Goal: Information Seeking & Learning: Learn about a topic

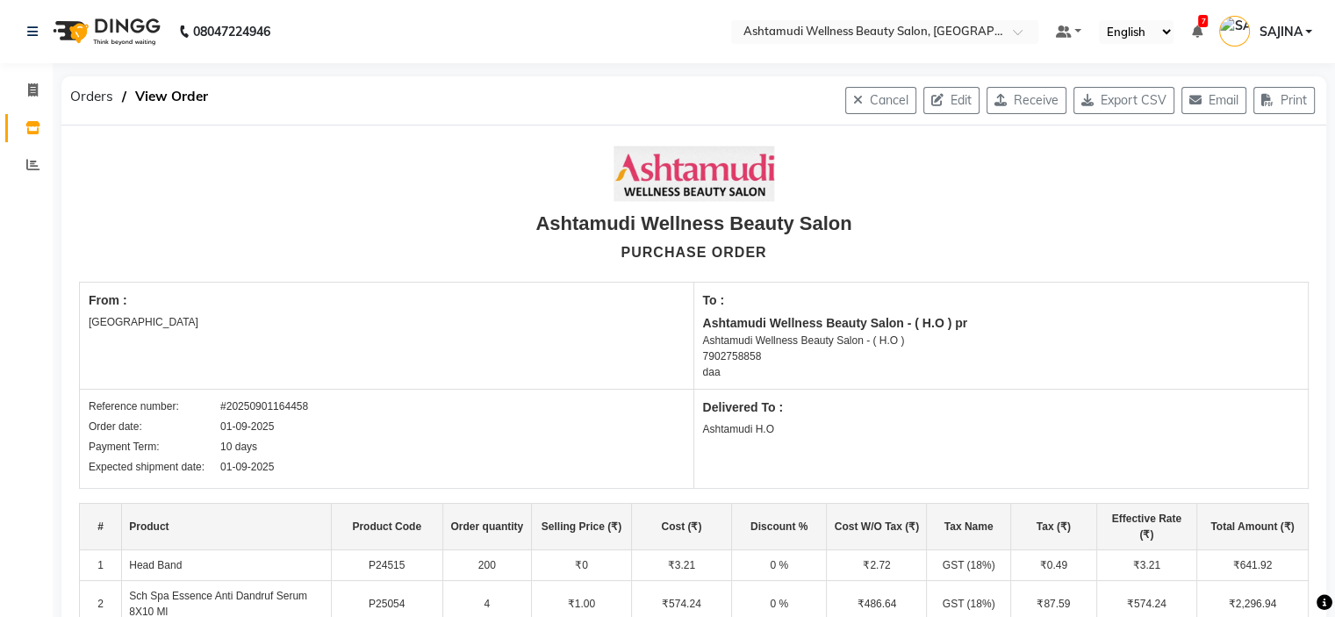
click at [950, 25] on input "text" at bounding box center [867, 34] width 254 height 18
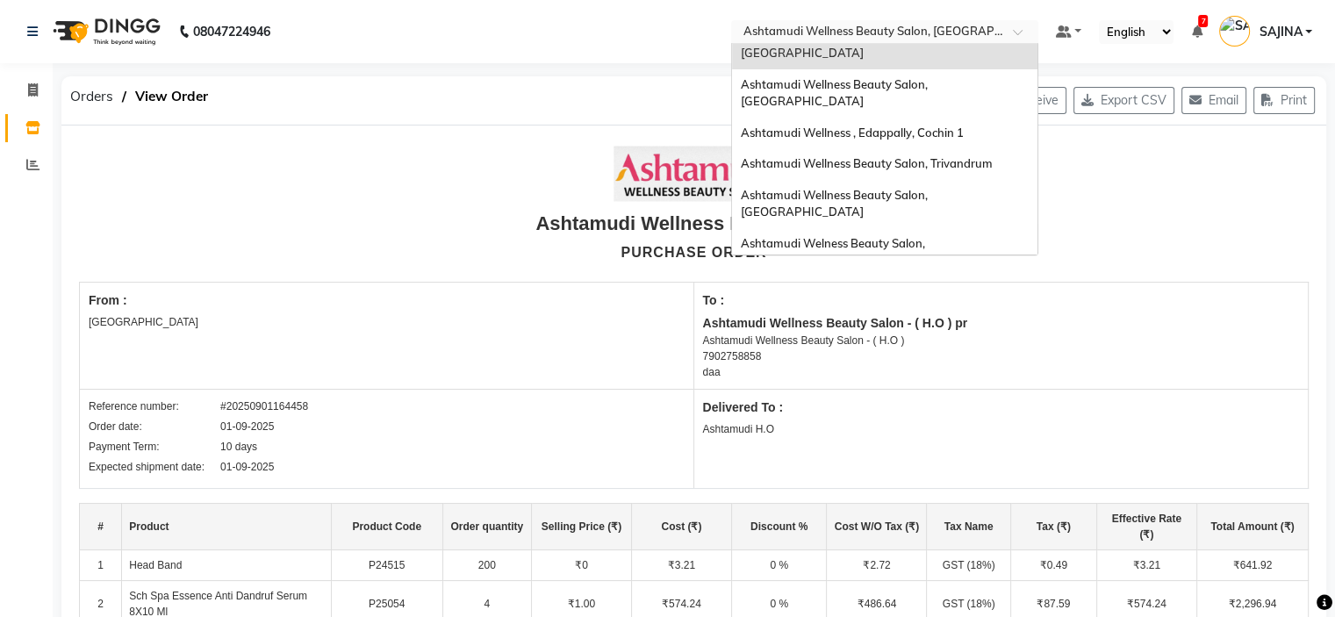
scroll to position [186, 0]
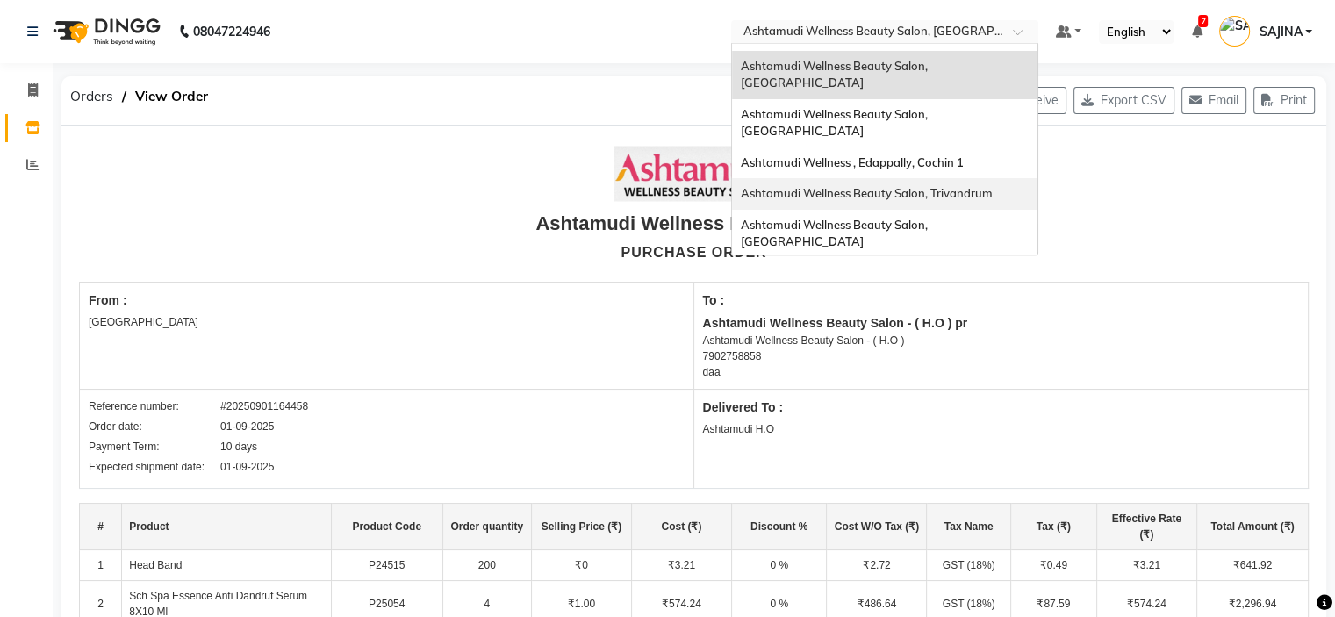
click at [946, 186] on span "Ashtamudi Wellness Beauty Salon, Trivandrum" at bounding box center [867, 193] width 252 height 14
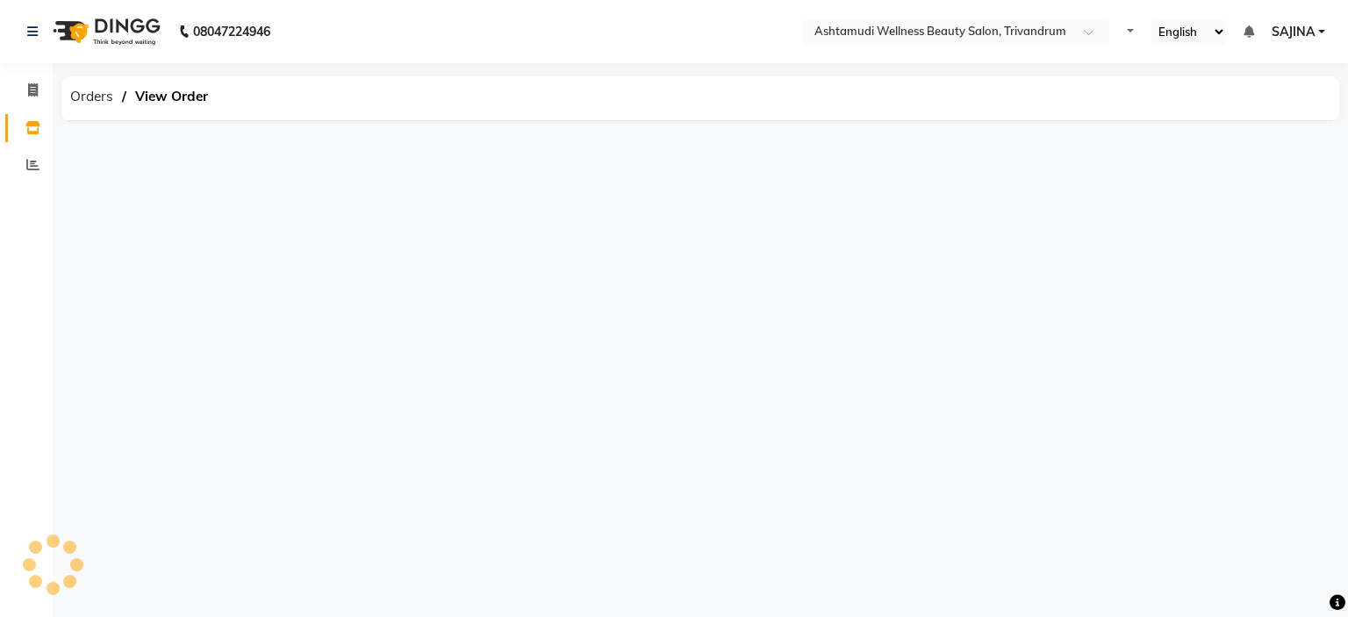
select select "en"
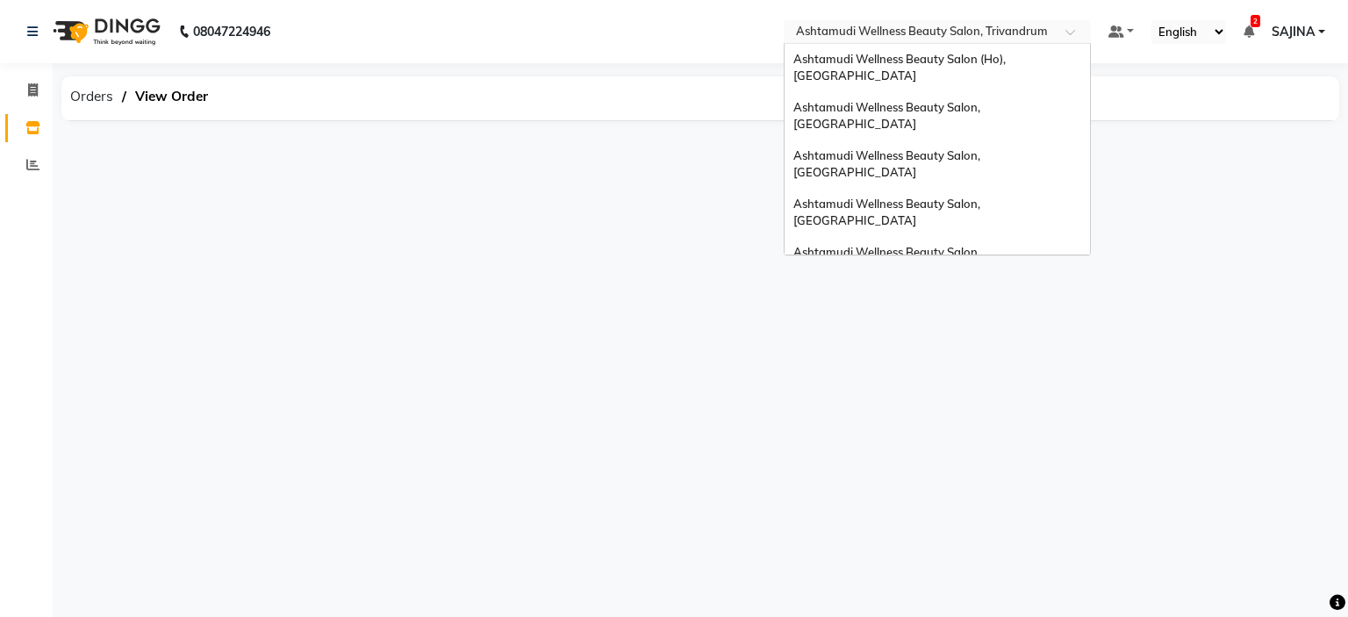
click at [979, 26] on input "text" at bounding box center [919, 34] width 254 height 18
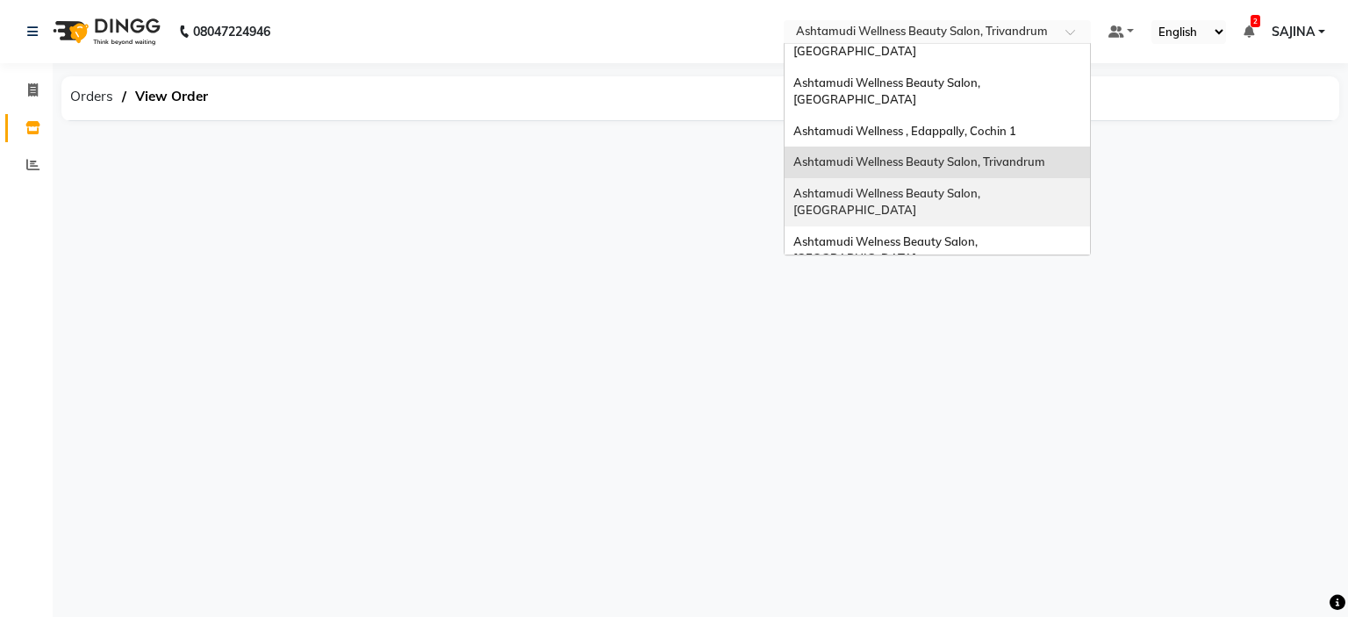
click at [983, 186] on span "Ashtamudi Wellness Beauty Salon, Thiruvalla" at bounding box center [888, 202] width 190 height 32
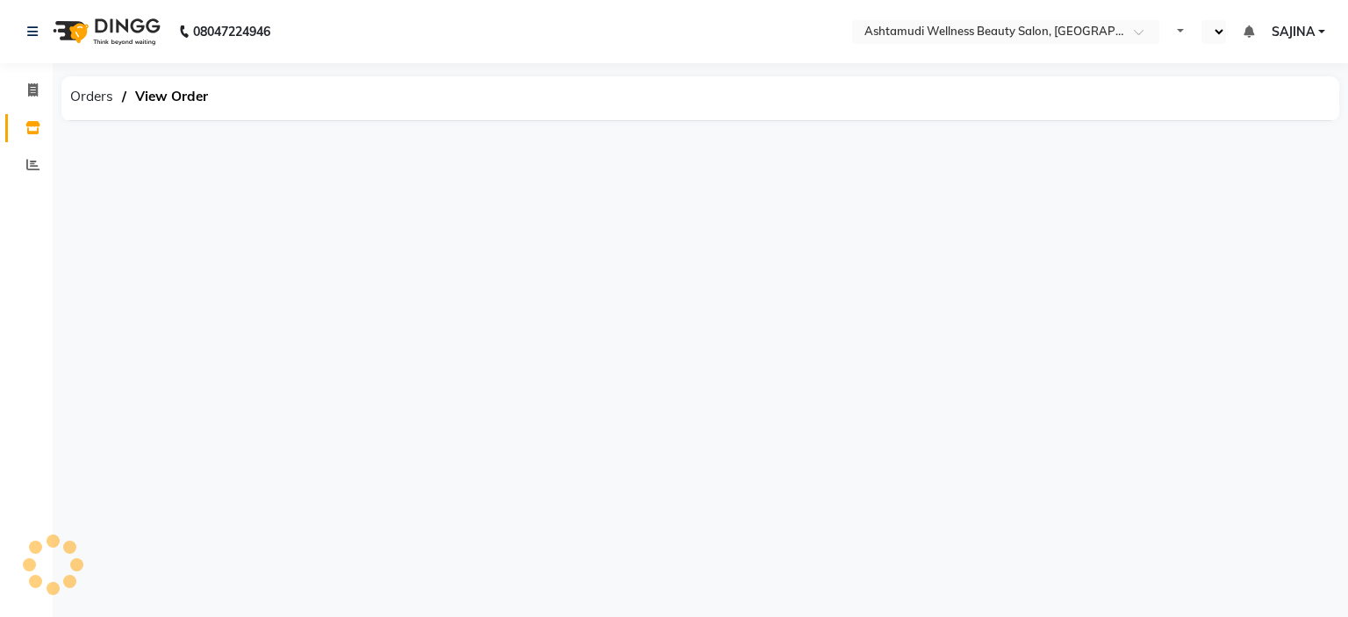
select select "en"
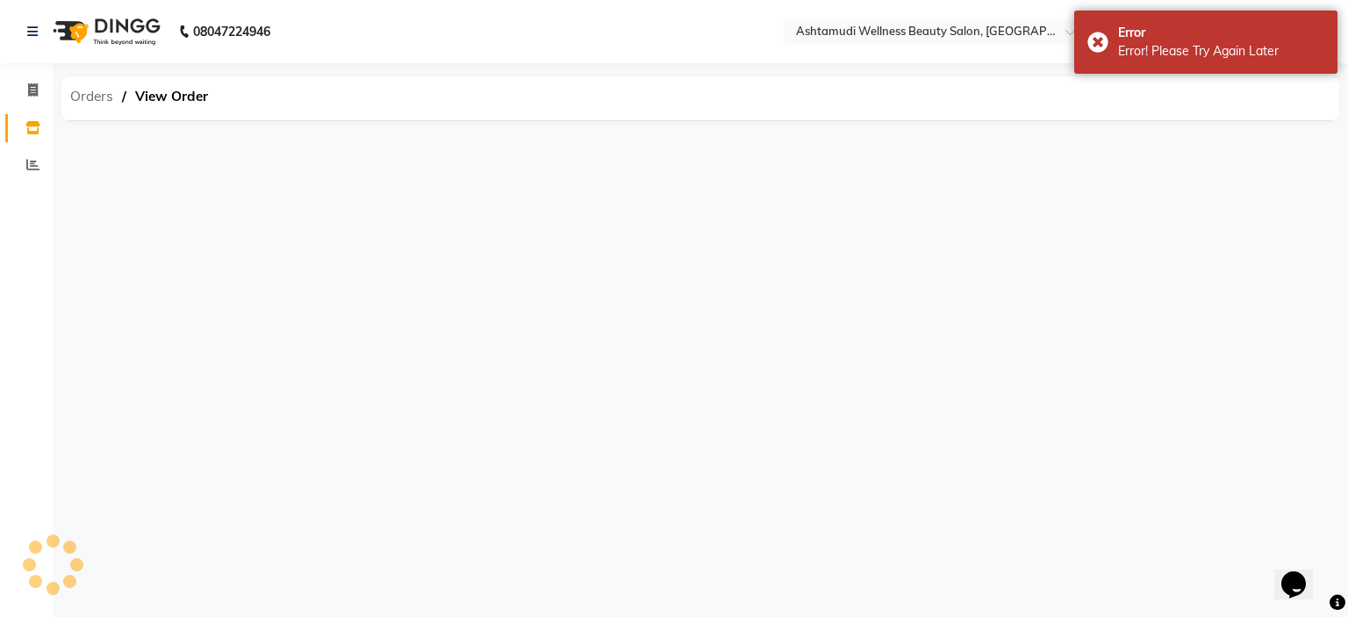
click at [90, 93] on span "Orders" at bounding box center [91, 97] width 61 height 32
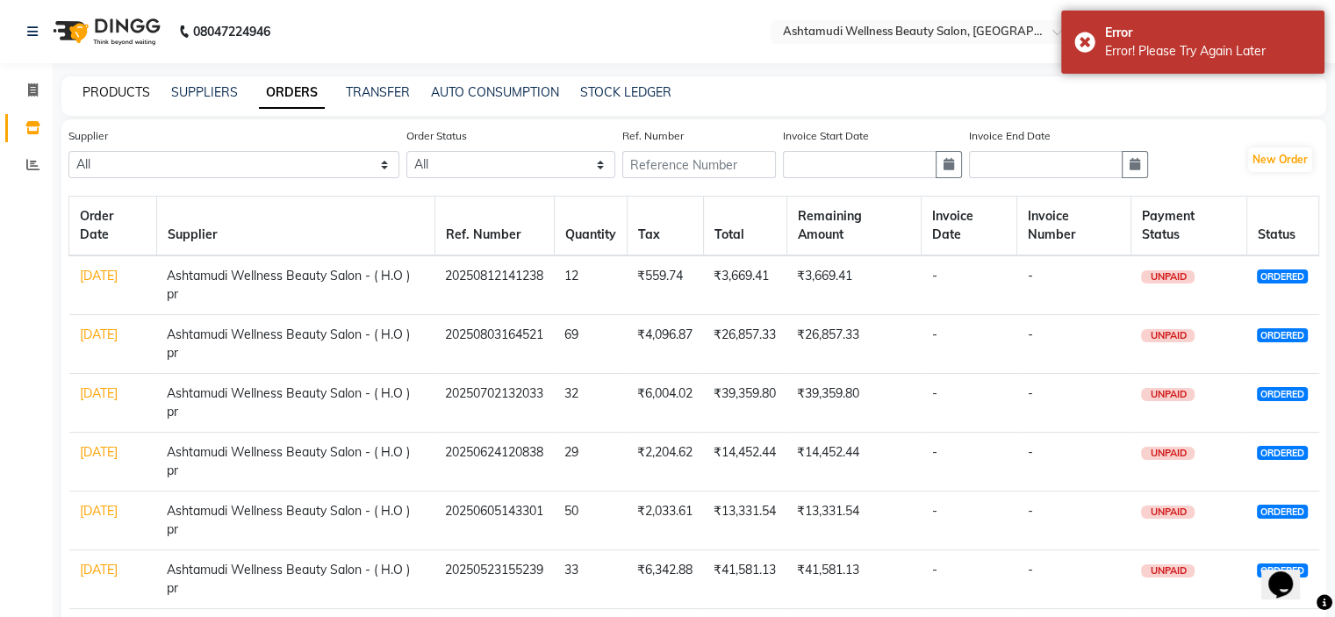
click at [112, 90] on link "PRODUCTS" at bounding box center [116, 92] width 68 height 16
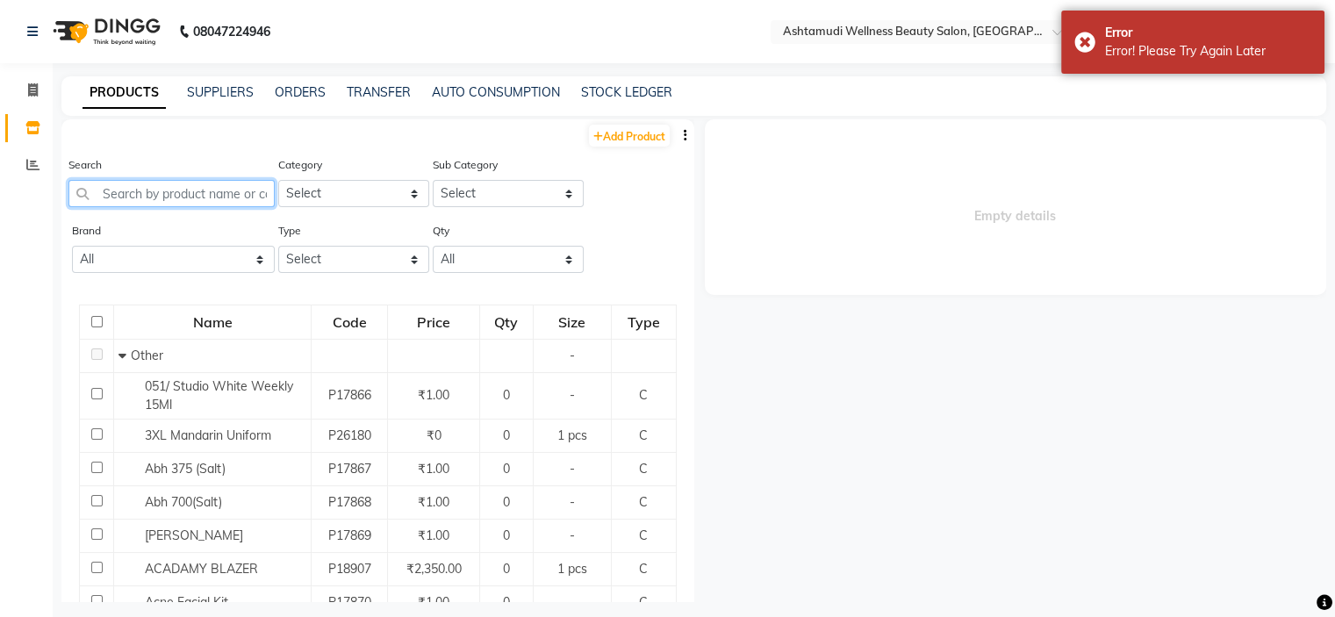
click at [176, 205] on input "text" at bounding box center [171, 193] width 206 height 27
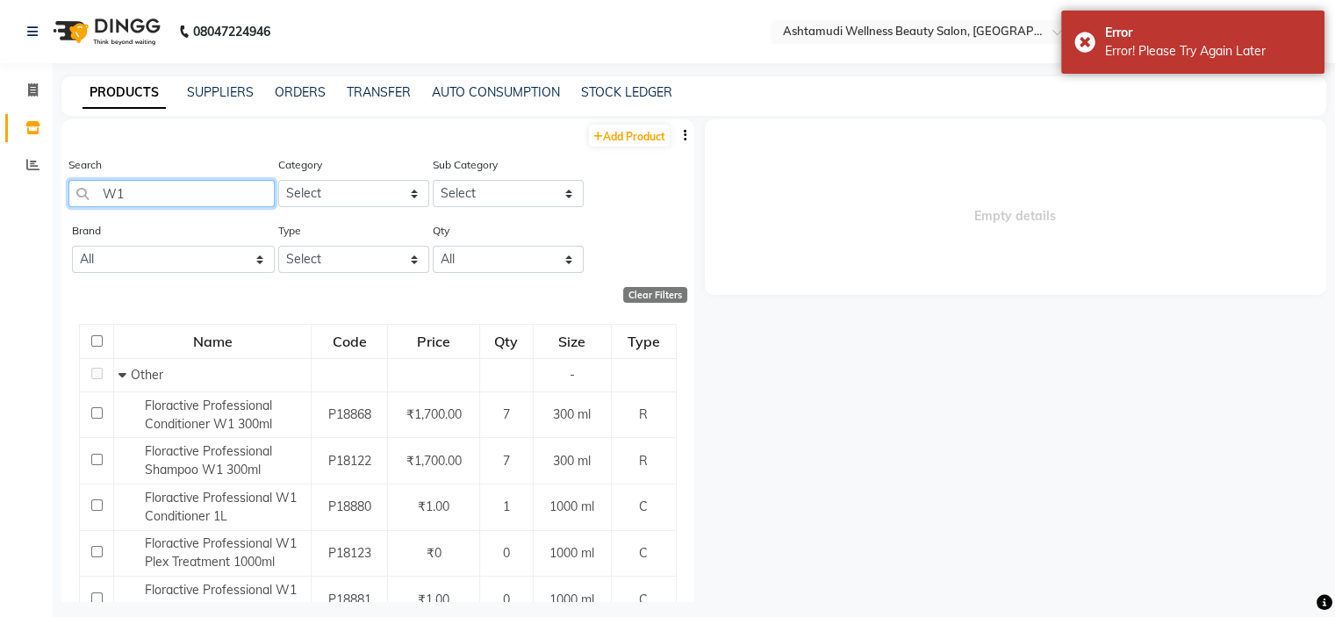
type input "W"
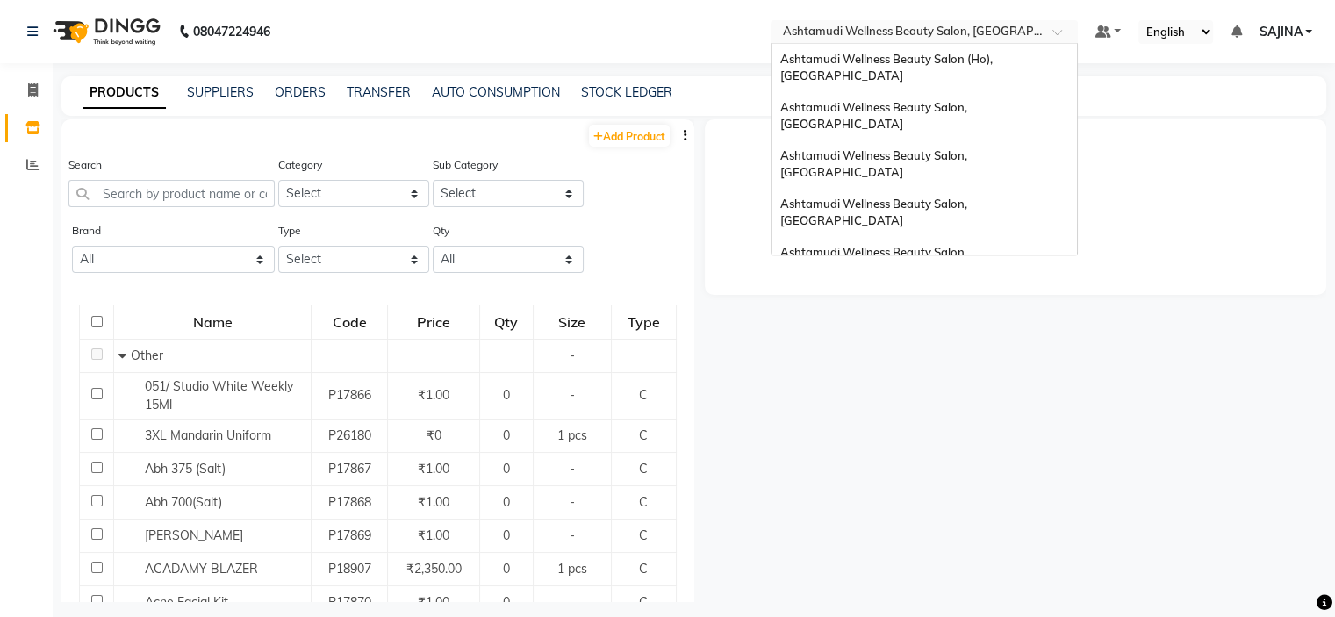
click at [1001, 35] on input "text" at bounding box center [906, 34] width 254 height 18
click at [933, 197] on span "Ashtamudi Wellness Beauty Salon, [GEOGRAPHIC_DATA]" at bounding box center [875, 213] width 190 height 32
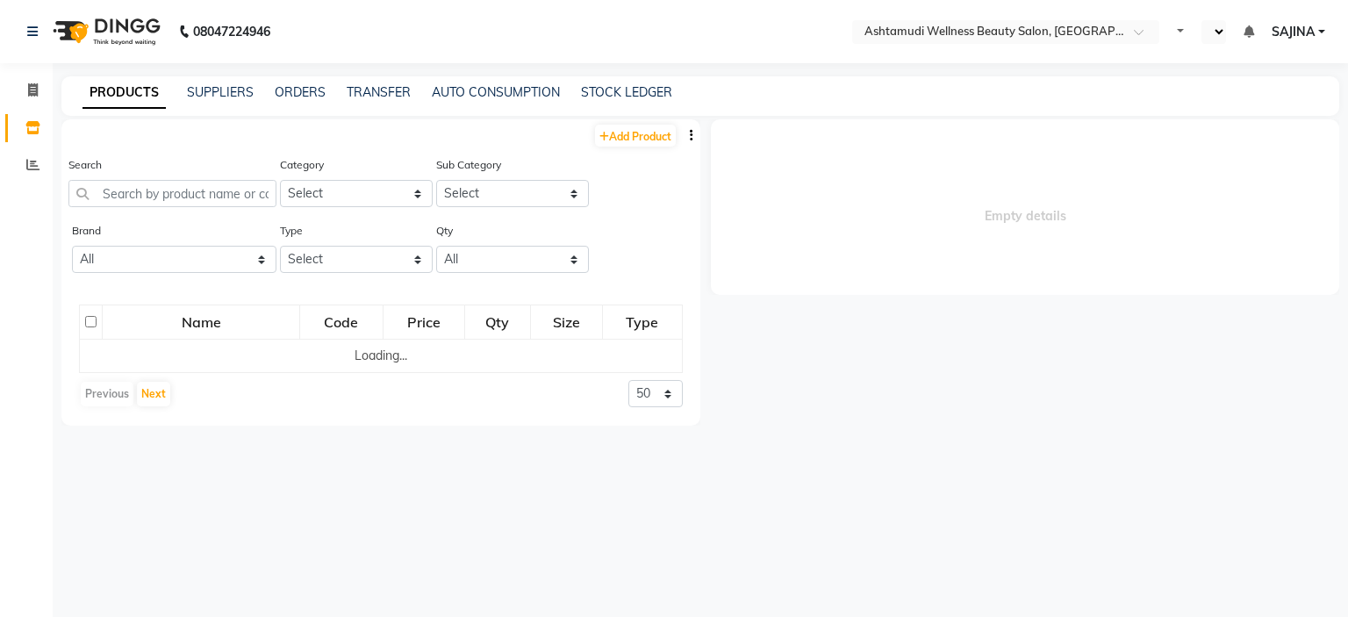
select select "en"
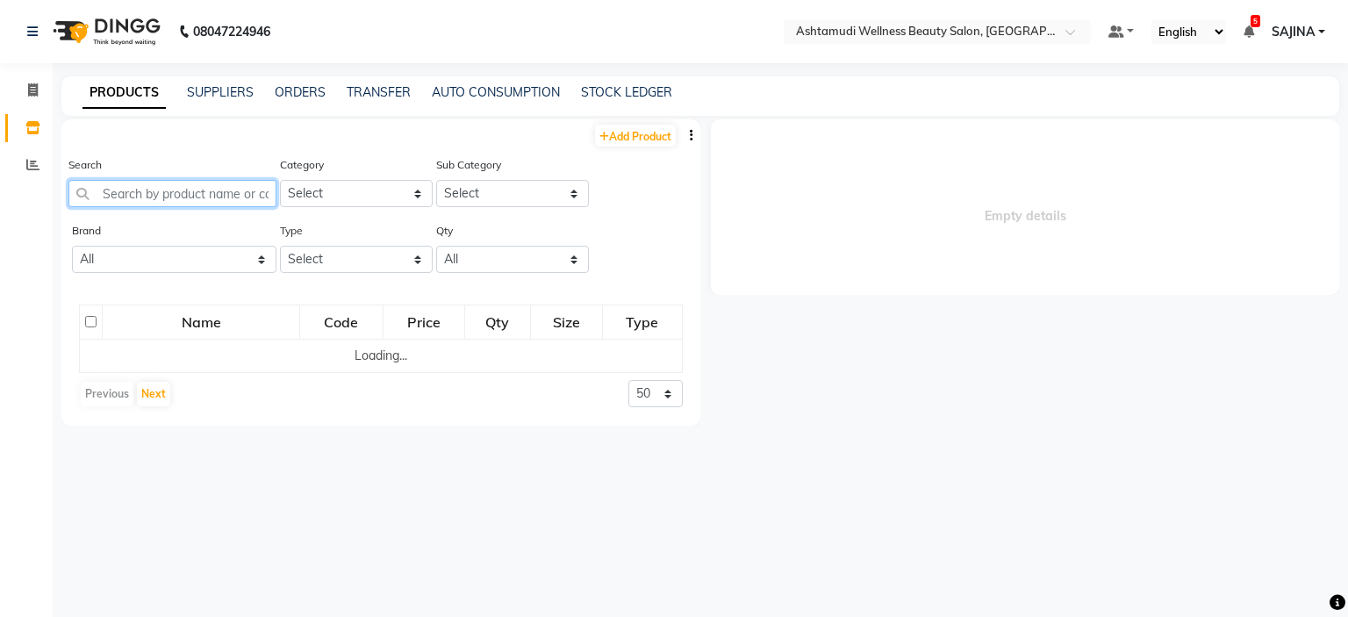
click at [132, 186] on input "text" at bounding box center [172, 193] width 208 height 27
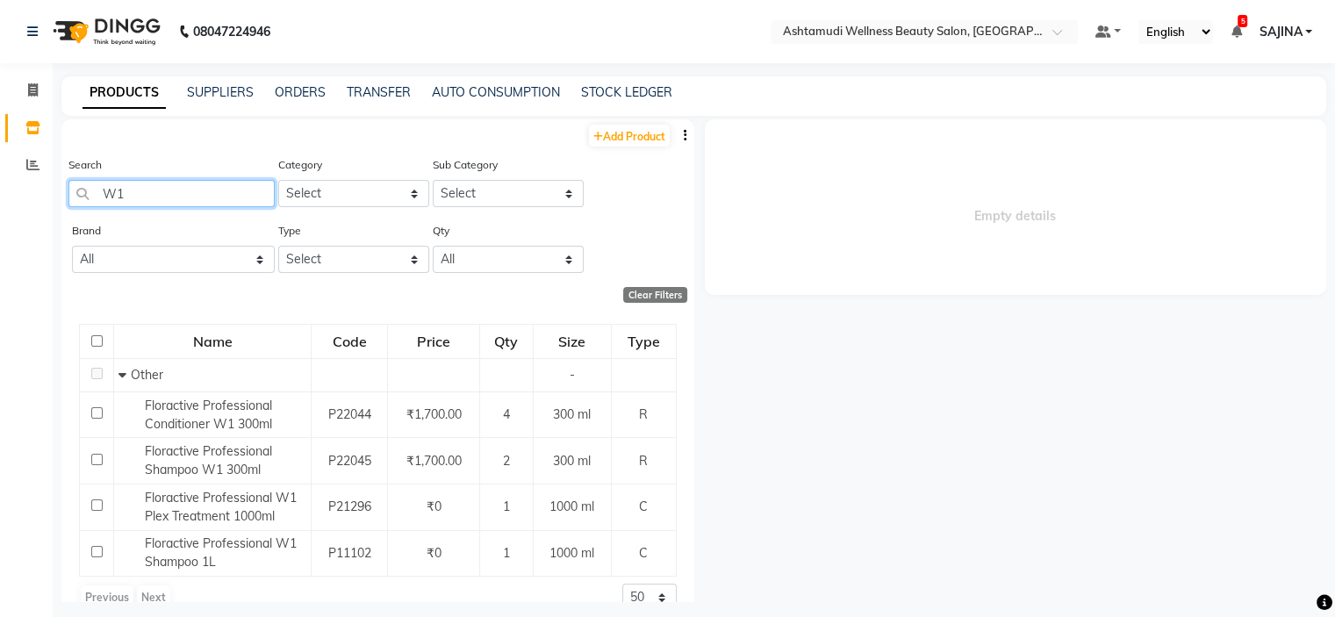
scroll to position [28, 0]
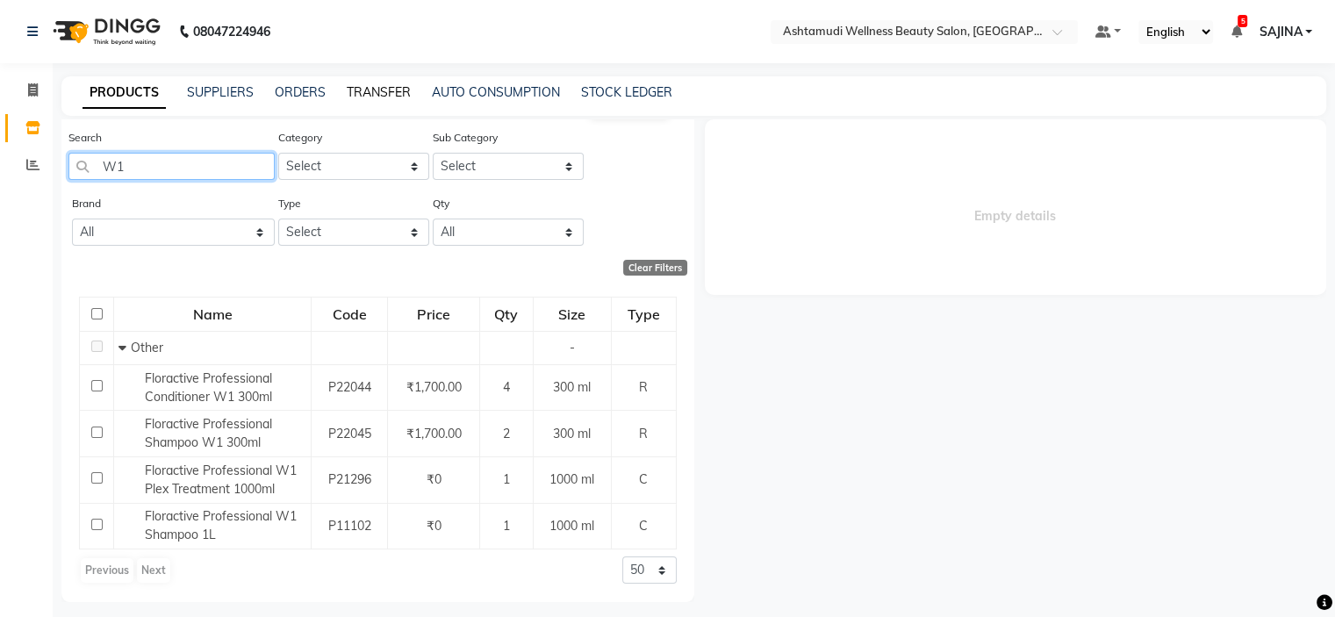
type input "W1"
click at [382, 90] on link "TRANSFER" at bounding box center [379, 92] width 64 height 16
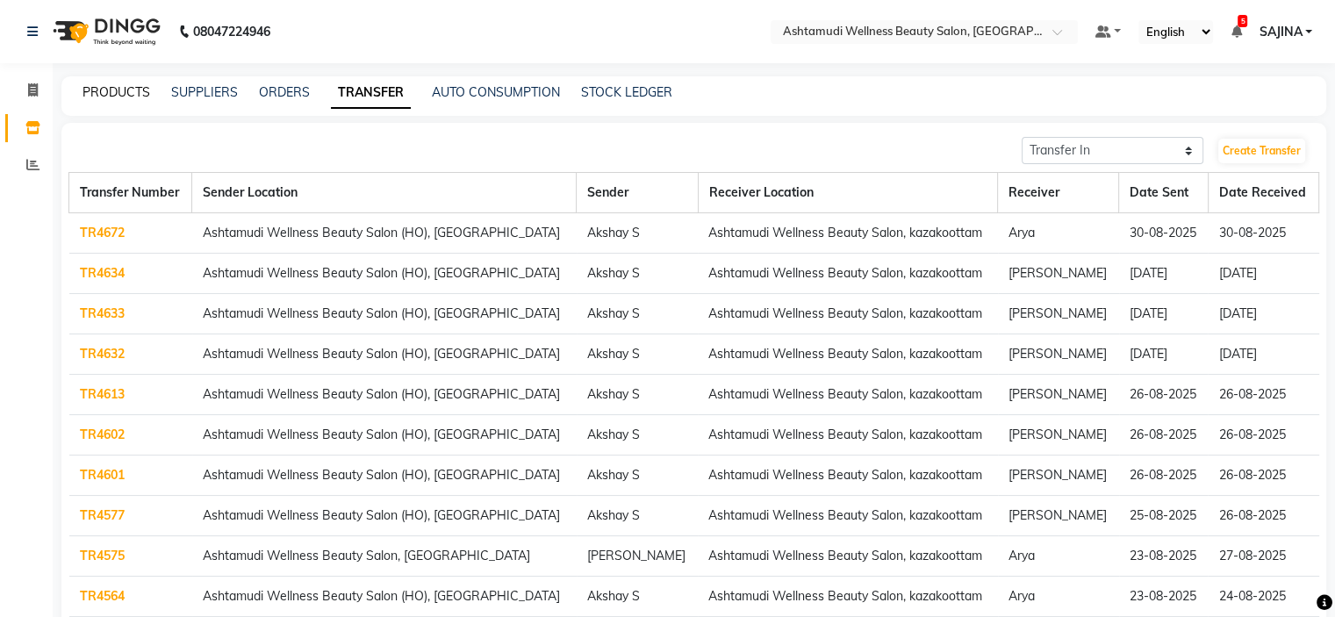
click at [99, 90] on link "PRODUCTS" at bounding box center [116, 92] width 68 height 16
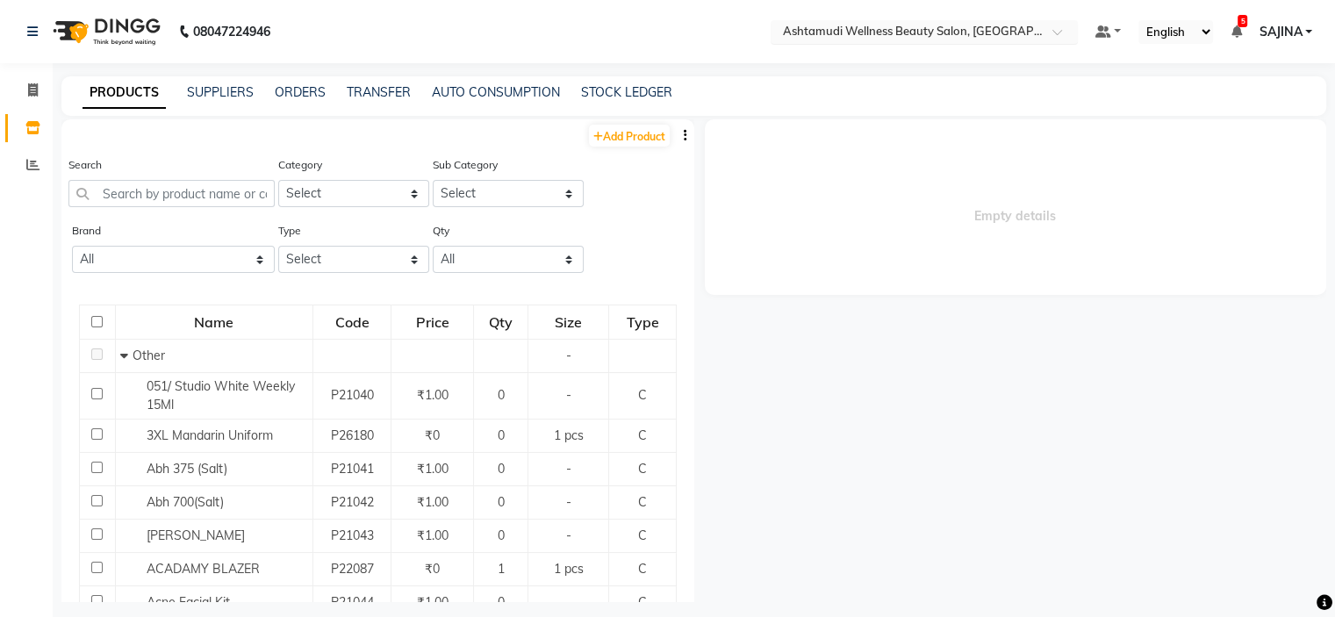
click at [856, 31] on input "text" at bounding box center [906, 34] width 254 height 18
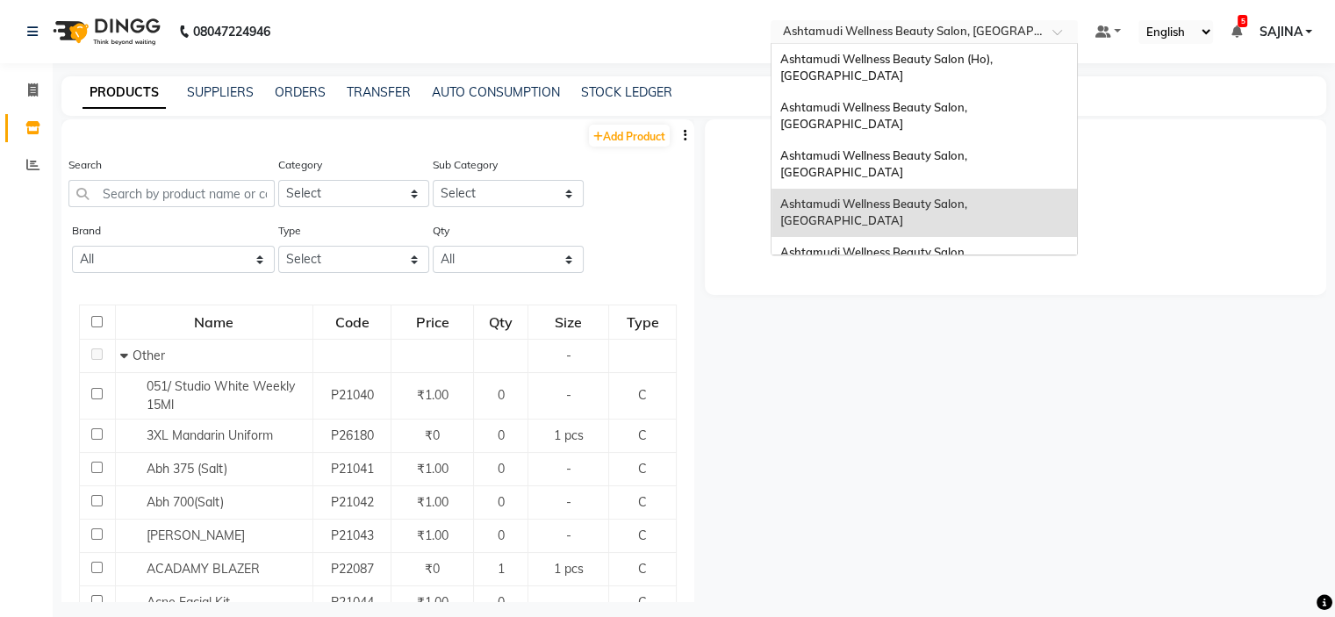
scroll to position [176, 0]
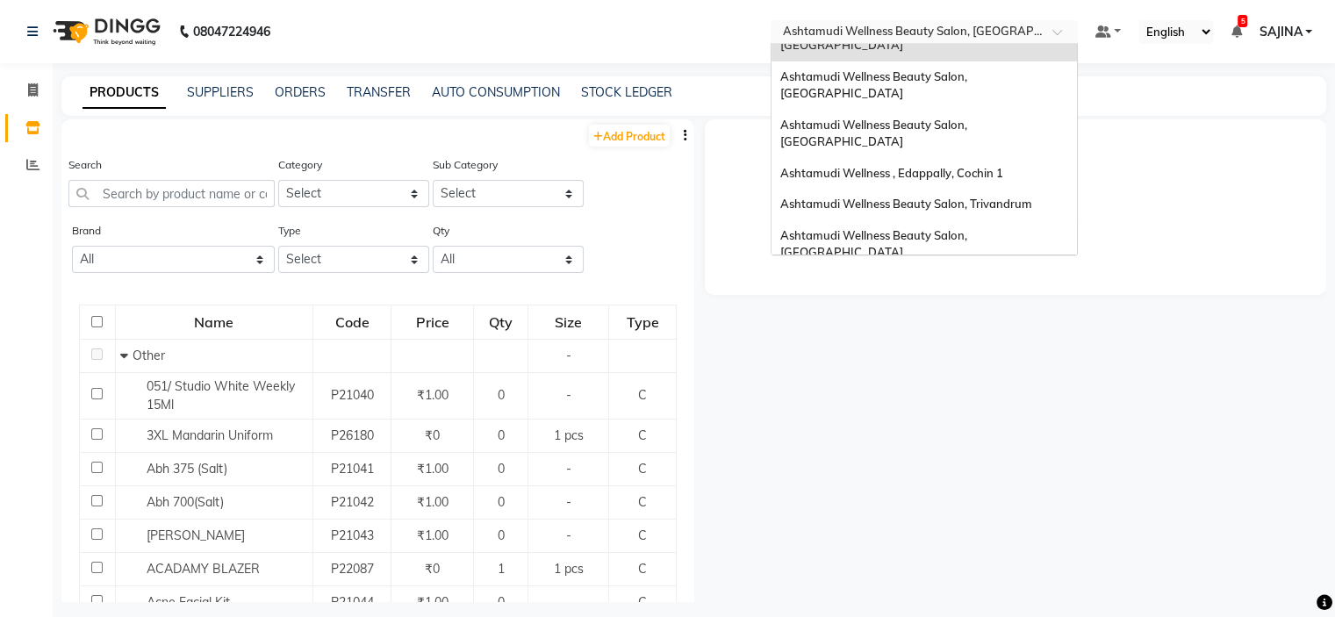
click at [893, 325] on span "Ashtamudi Wellness Beauty Salon, Cochin" at bounding box center [875, 341] width 190 height 32
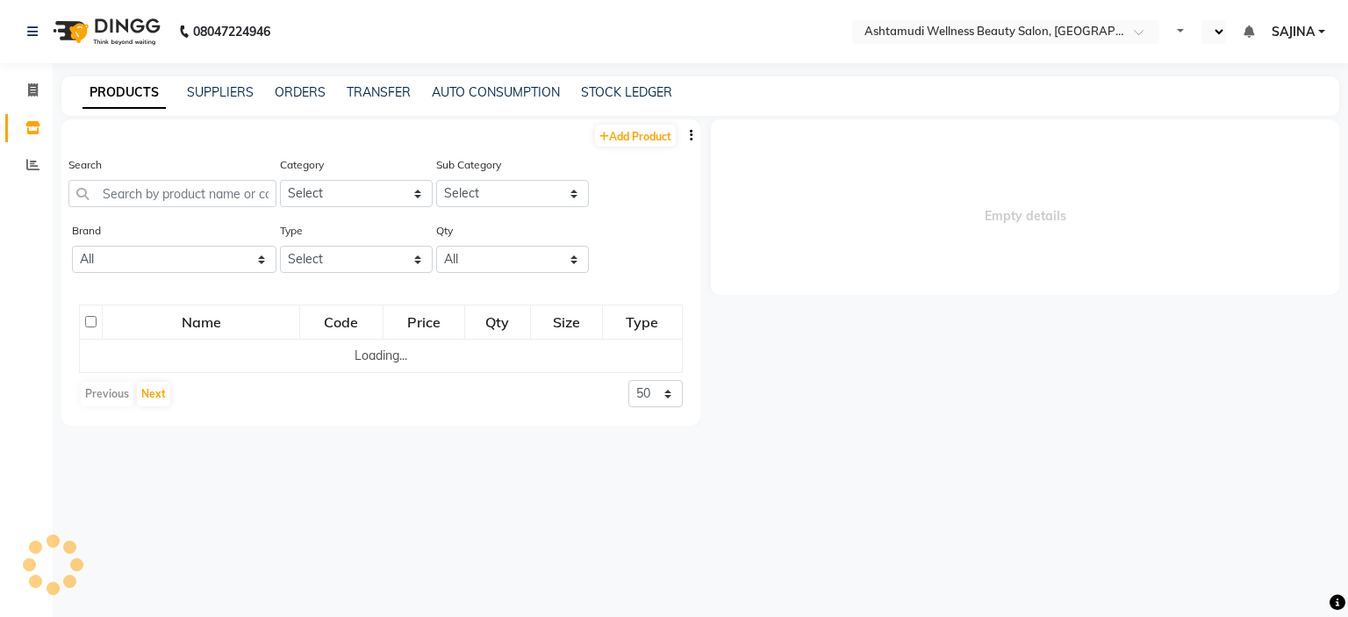
select select "en"
select select
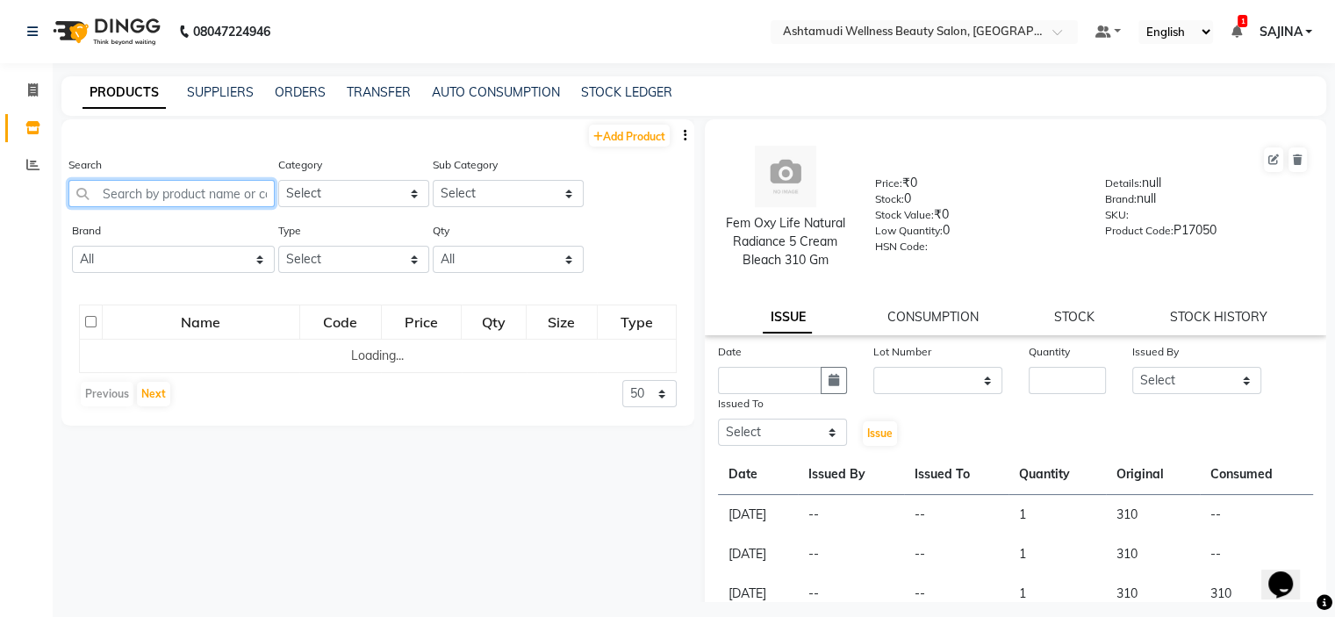
click at [134, 181] on input "text" at bounding box center [171, 193] width 206 height 27
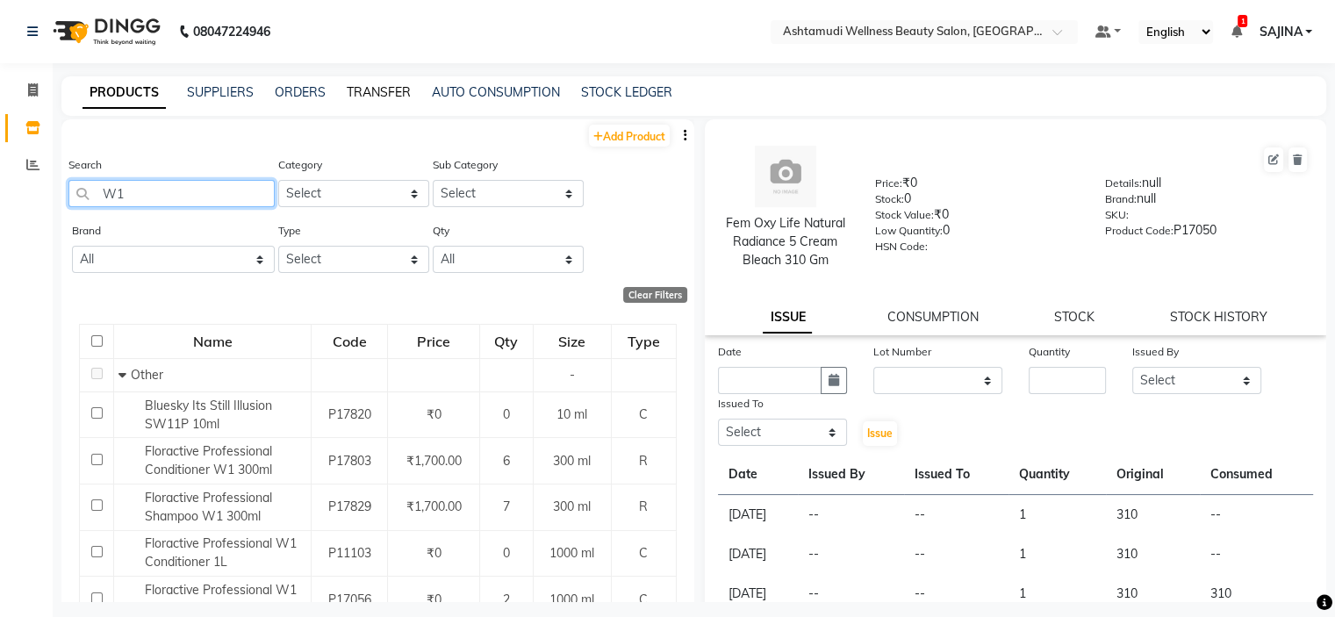
type input "W1"
click at [374, 92] on link "TRANSFER" at bounding box center [379, 92] width 64 height 16
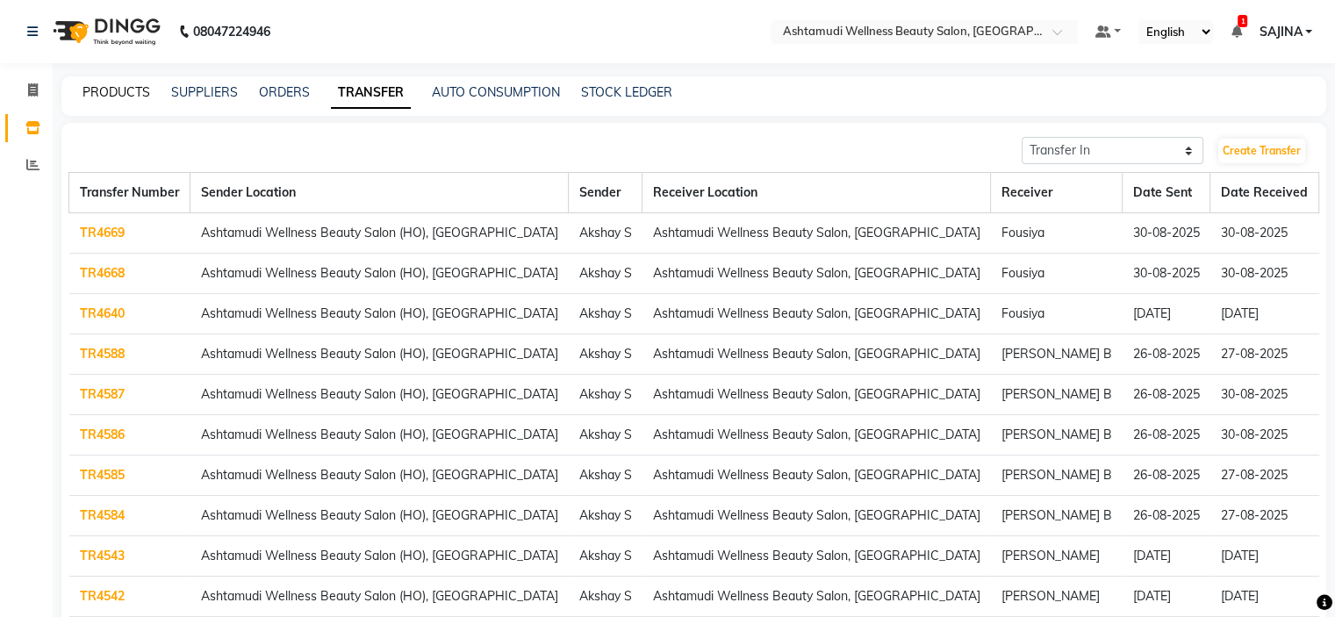
click at [112, 86] on link "PRODUCTS" at bounding box center [116, 92] width 68 height 16
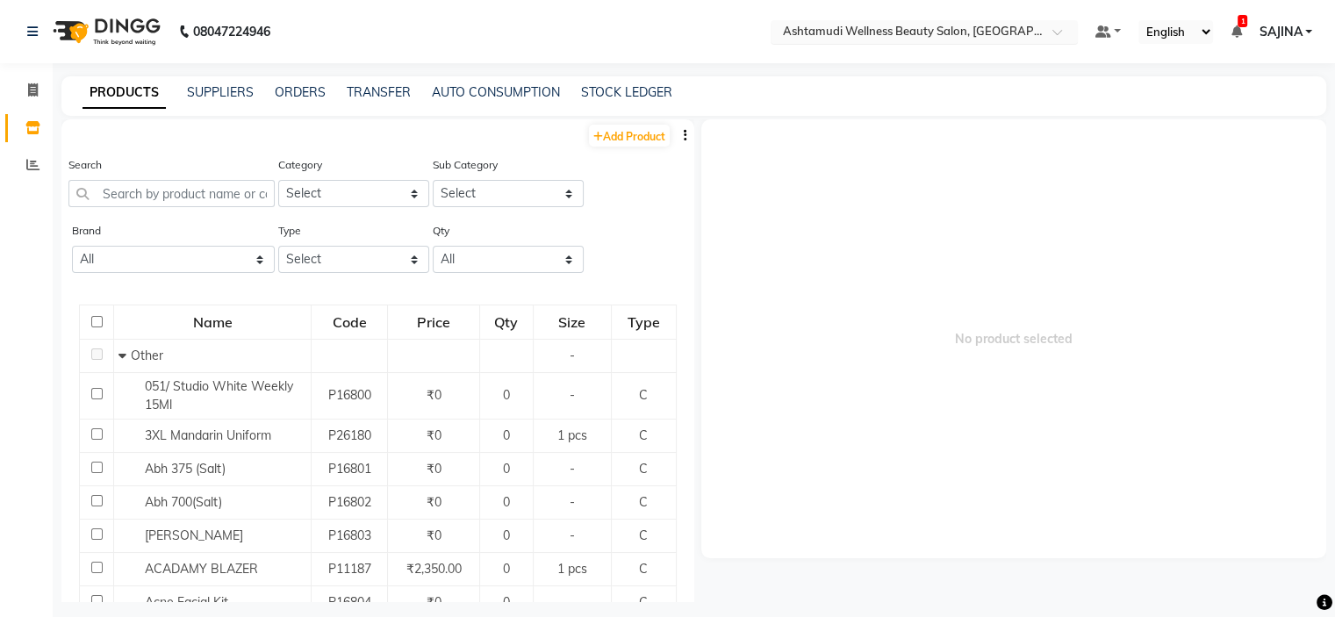
click at [1004, 39] on input "text" at bounding box center [906, 34] width 254 height 18
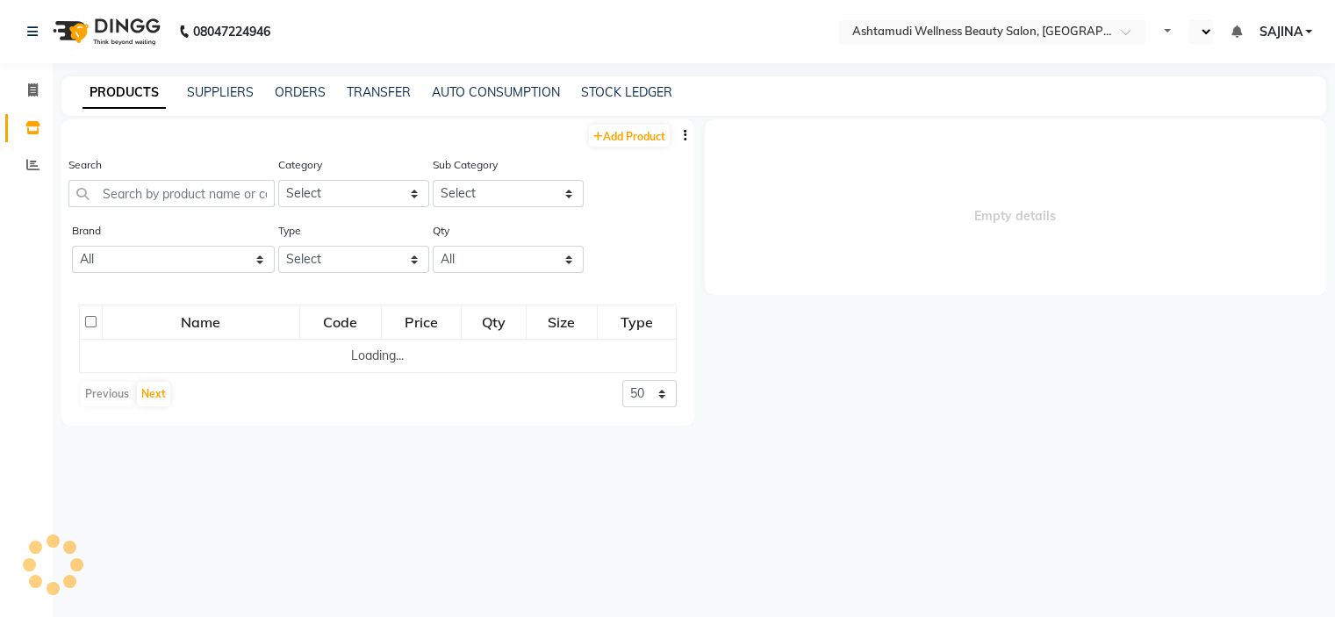
select select "en"
select select
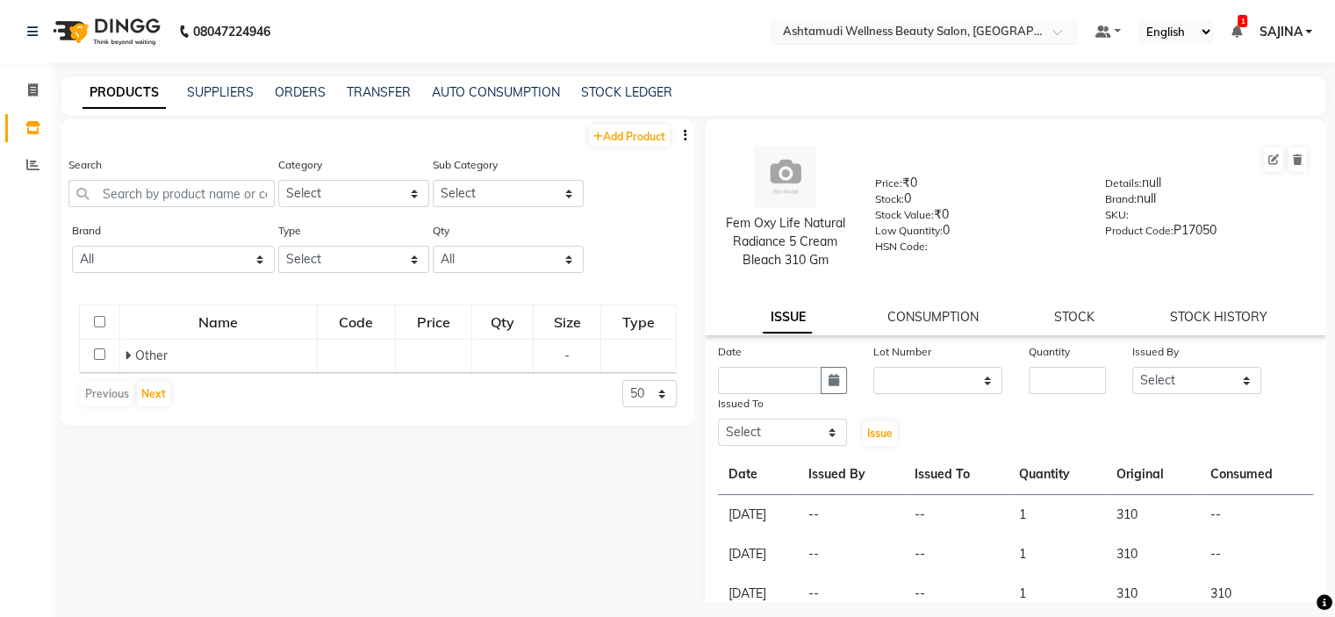
click at [1011, 25] on input "text" at bounding box center [906, 34] width 254 height 18
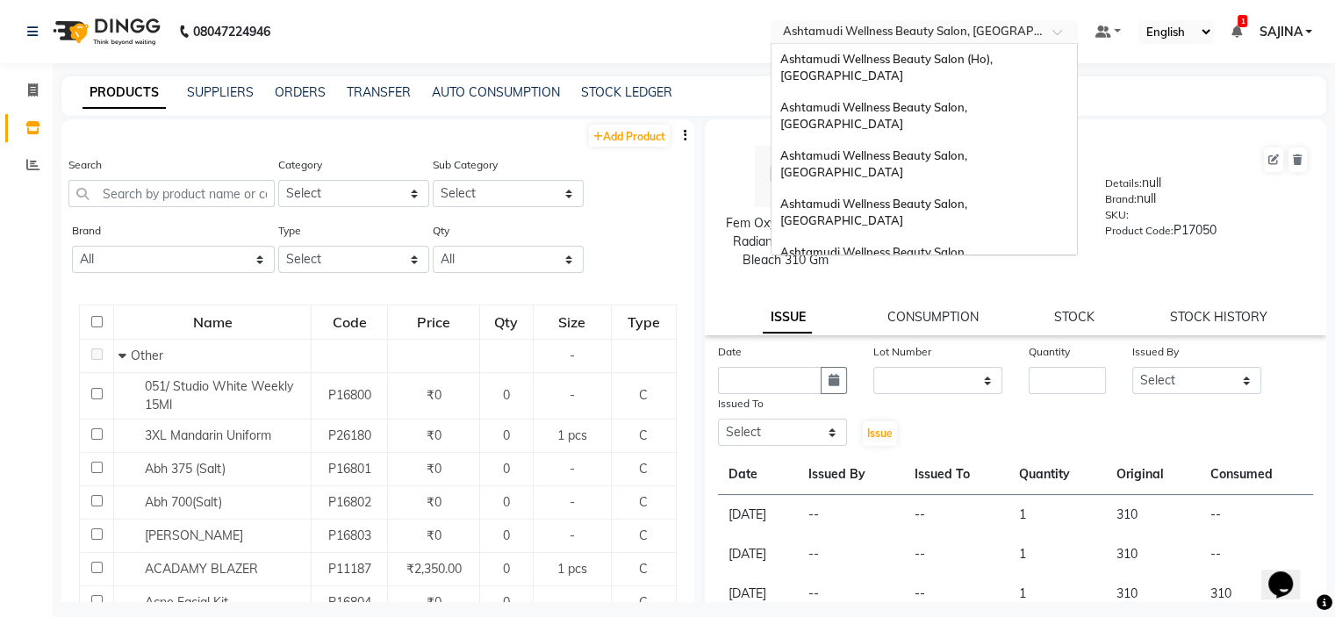
scroll to position [274, 0]
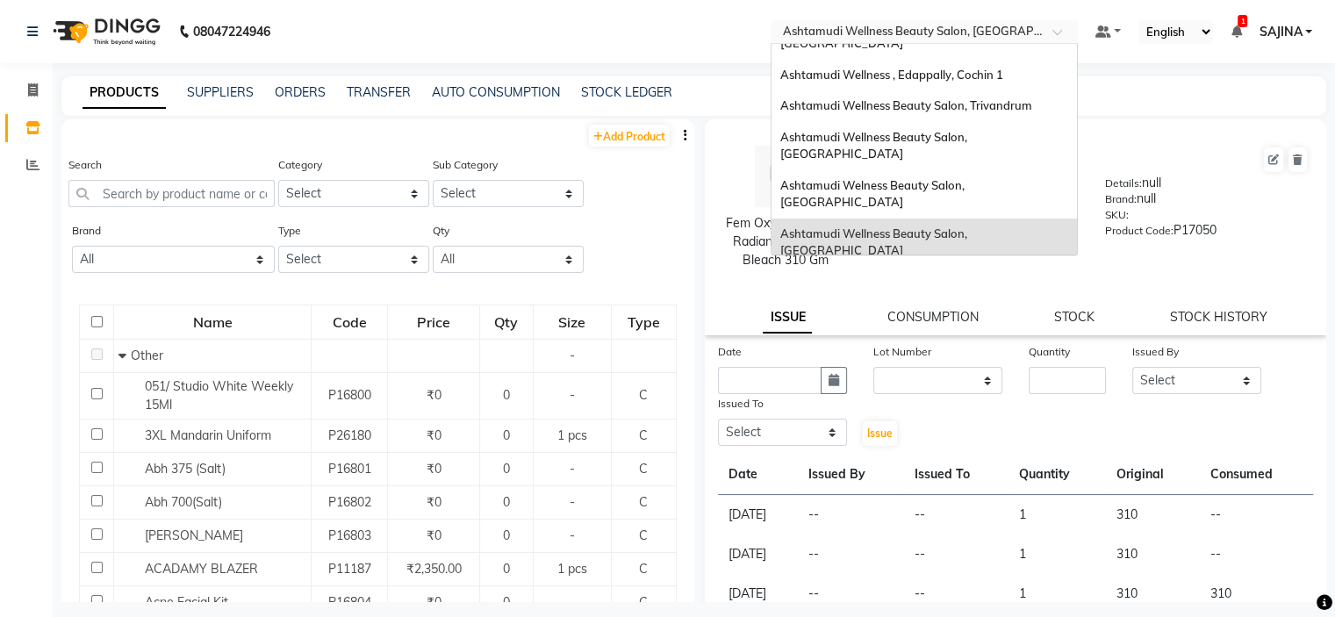
click at [970, 275] on span "Ashtamudi Wellness Beauty Salon, [GEOGRAPHIC_DATA]" at bounding box center [875, 291] width 190 height 32
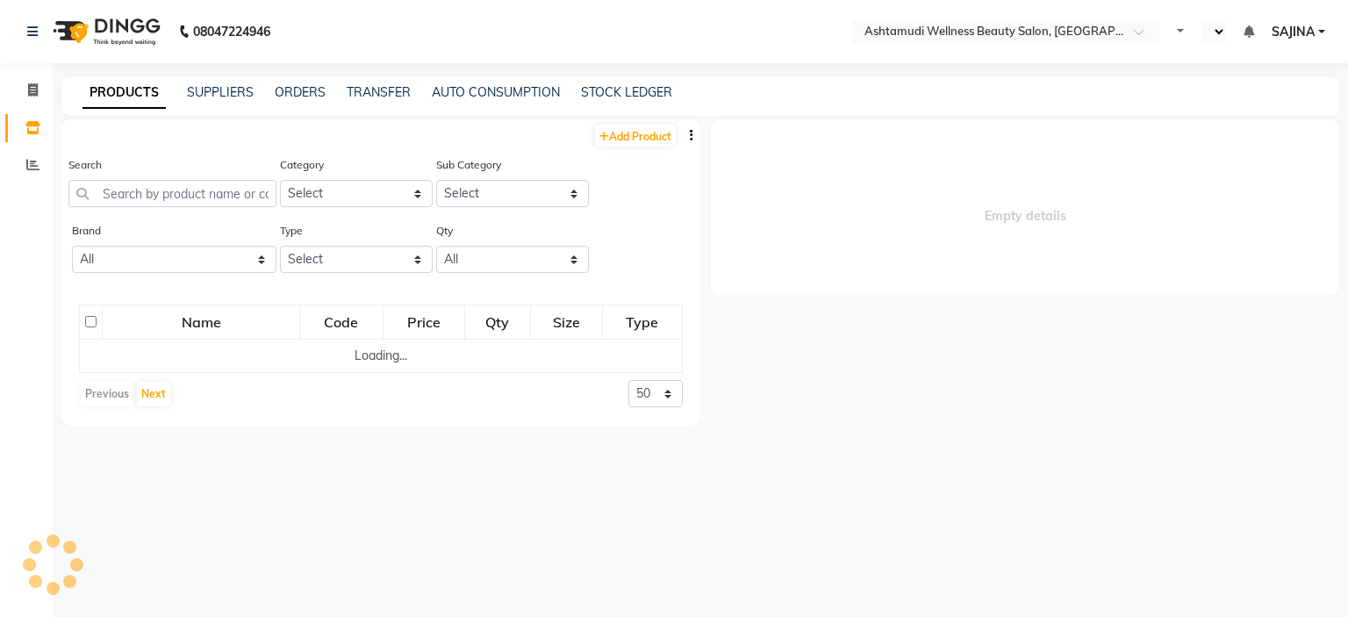
select select "en"
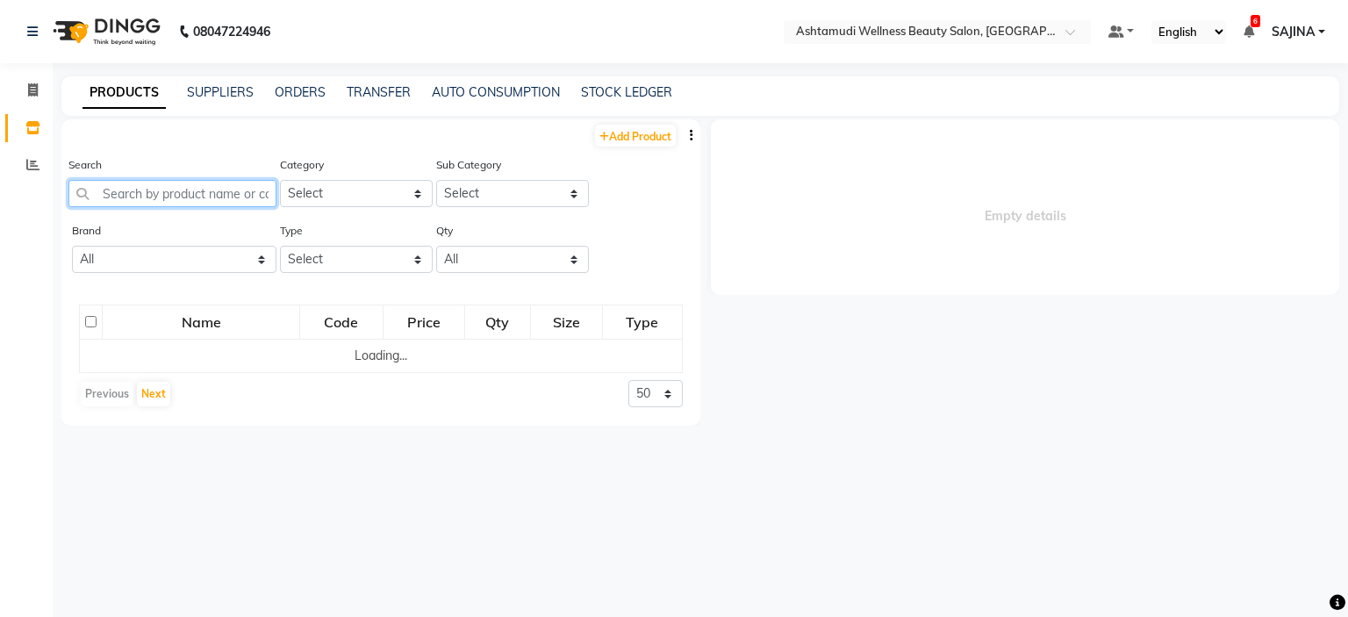
click at [121, 191] on input "text" at bounding box center [172, 193] width 208 height 27
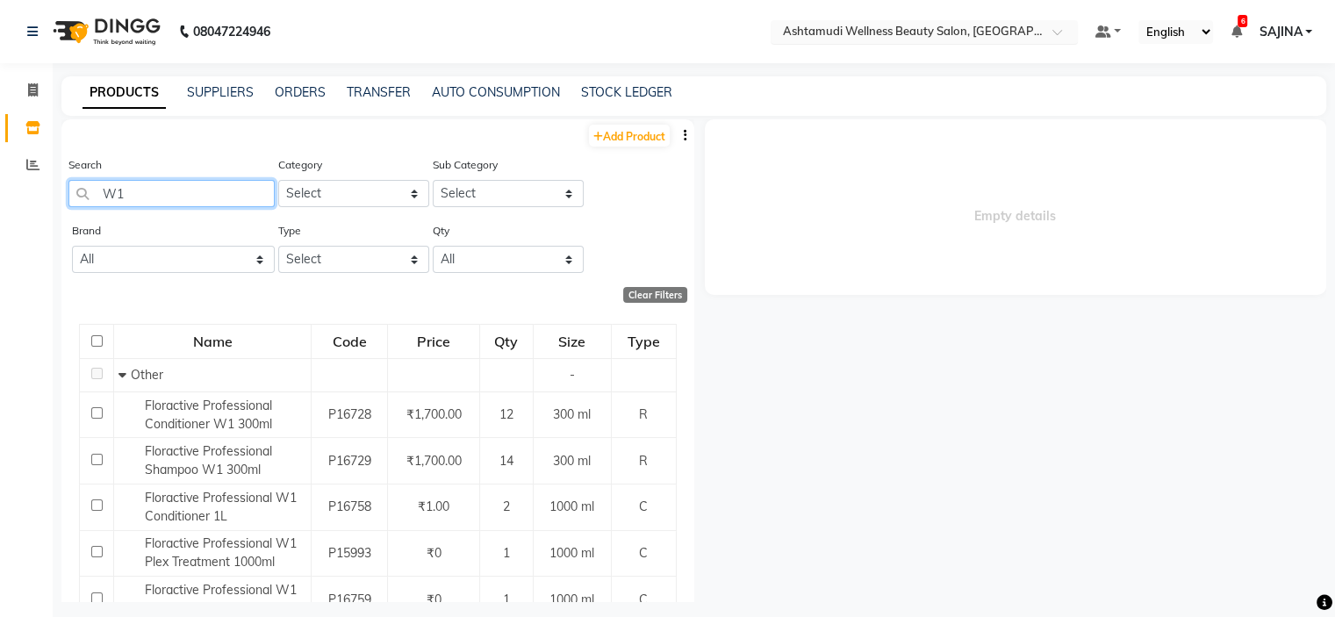
type input "W1"
click at [912, 27] on input "text" at bounding box center [906, 34] width 254 height 18
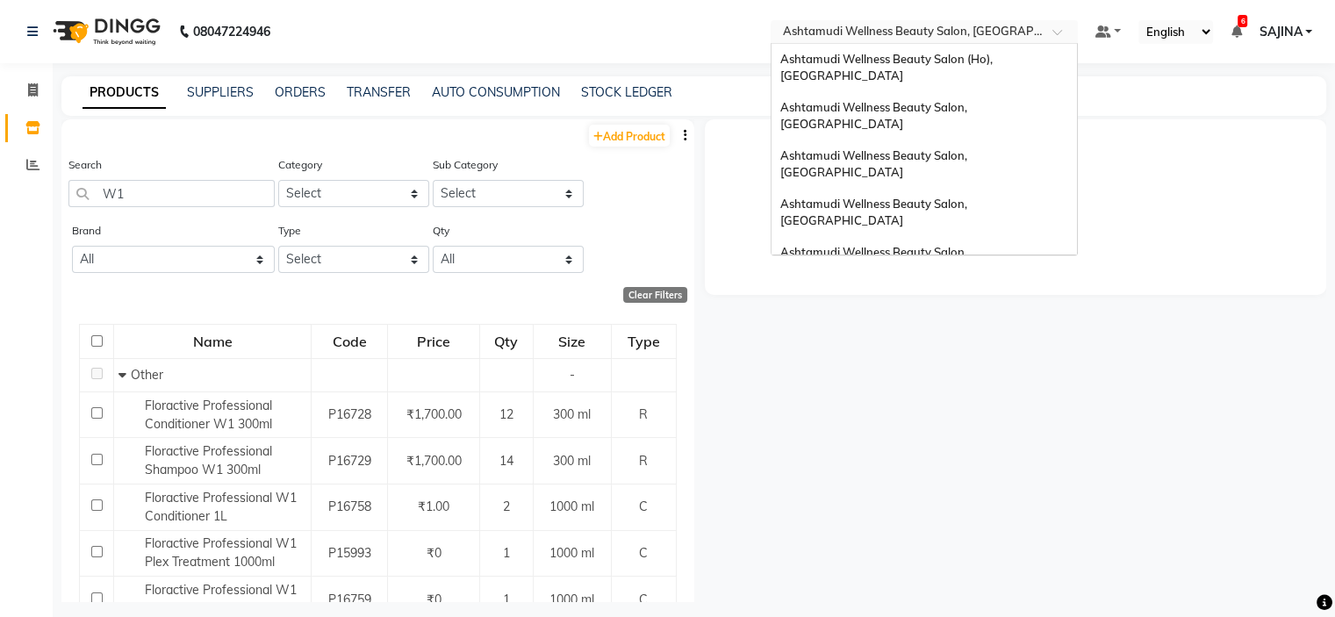
scroll to position [274, 0]
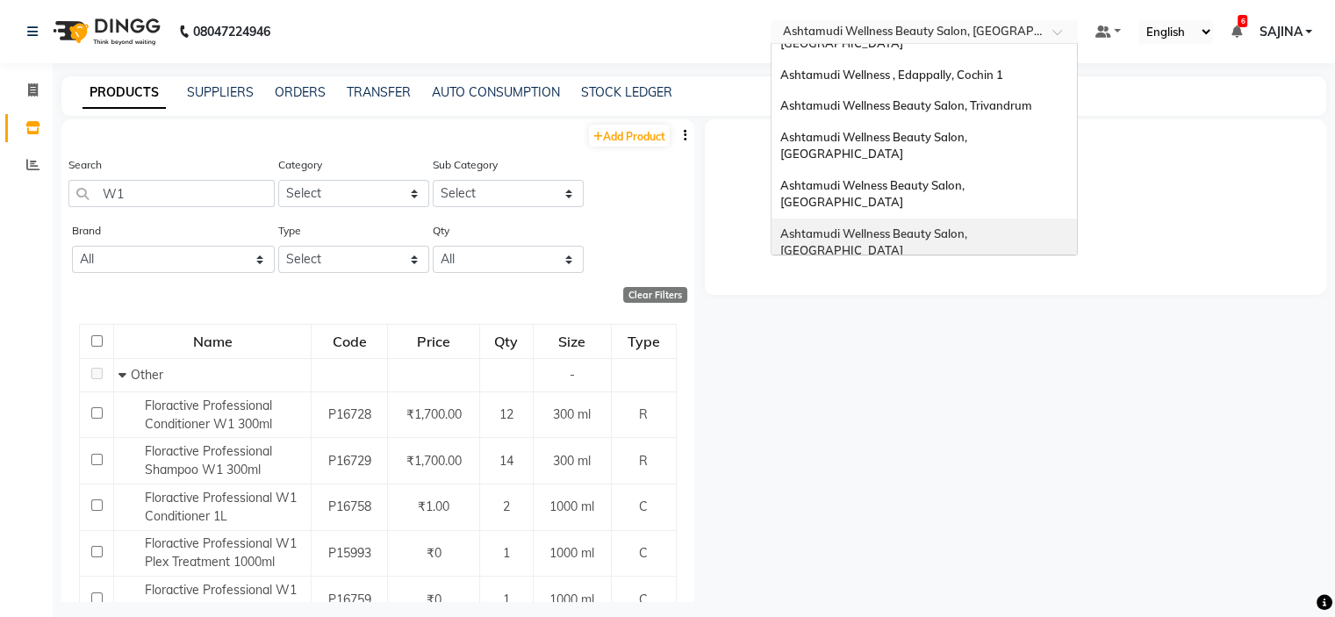
click at [968, 226] on span "Ashtamudi Wellness Beauty Salon, [GEOGRAPHIC_DATA]" at bounding box center [875, 242] width 190 height 32
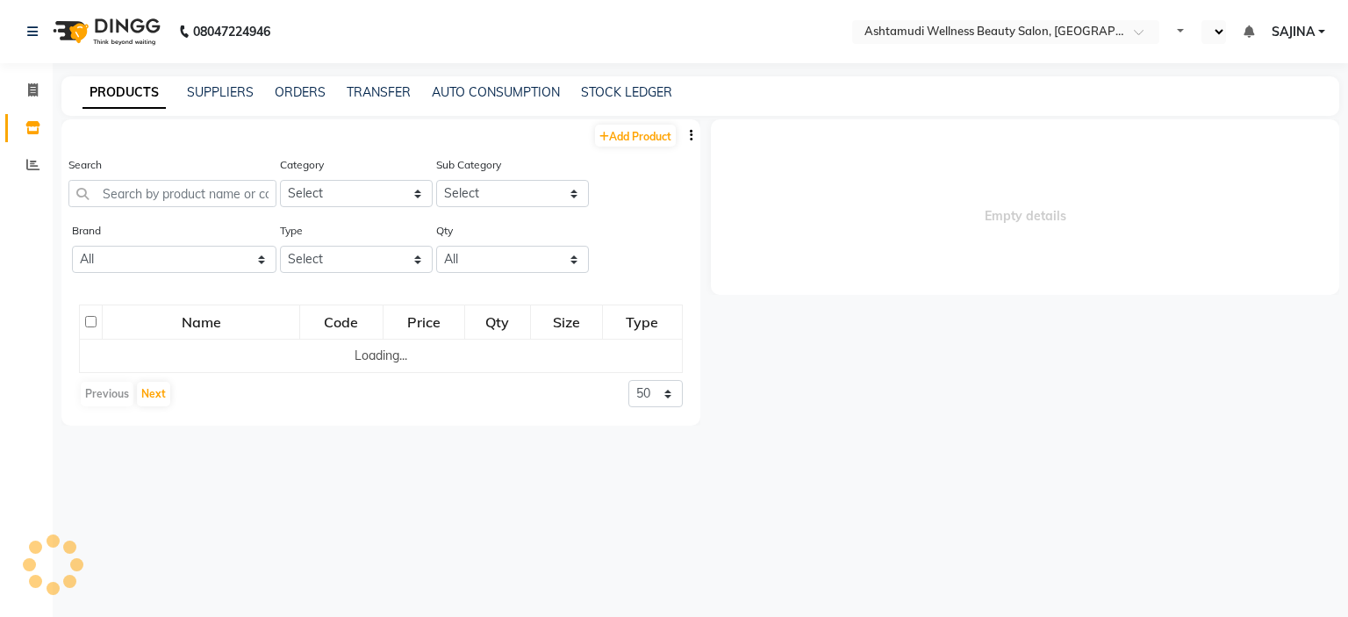
select select "en"
select select
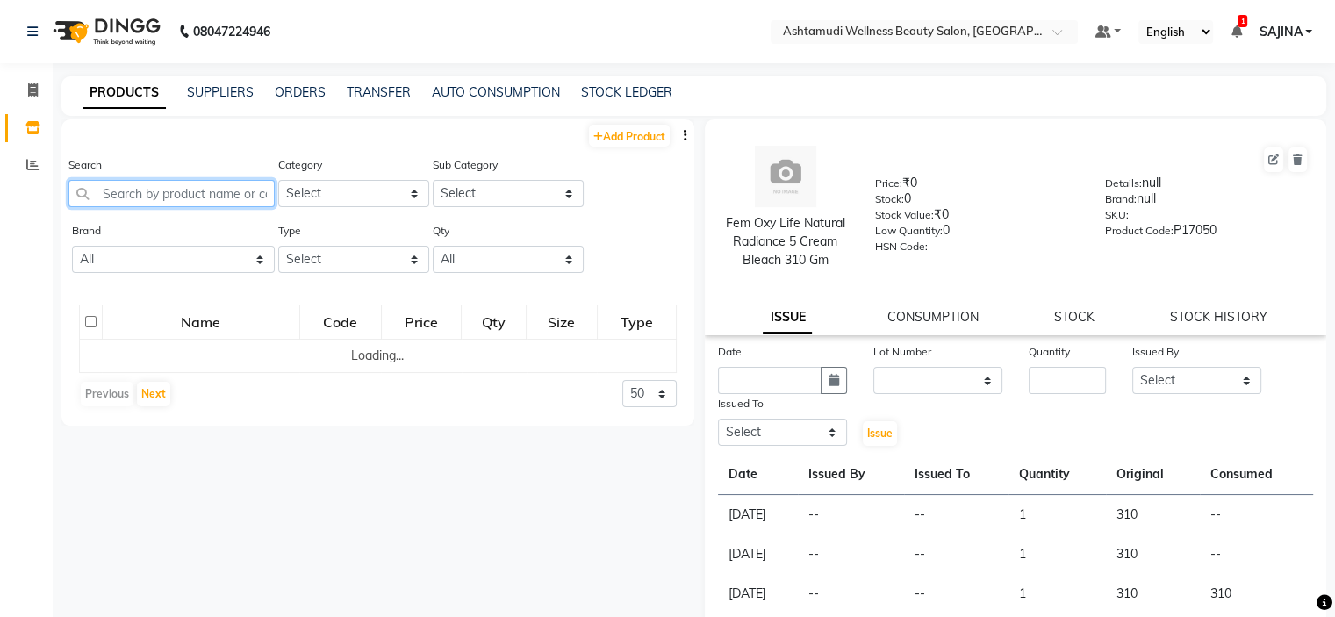
click at [157, 199] on input "text" at bounding box center [171, 193] width 206 height 27
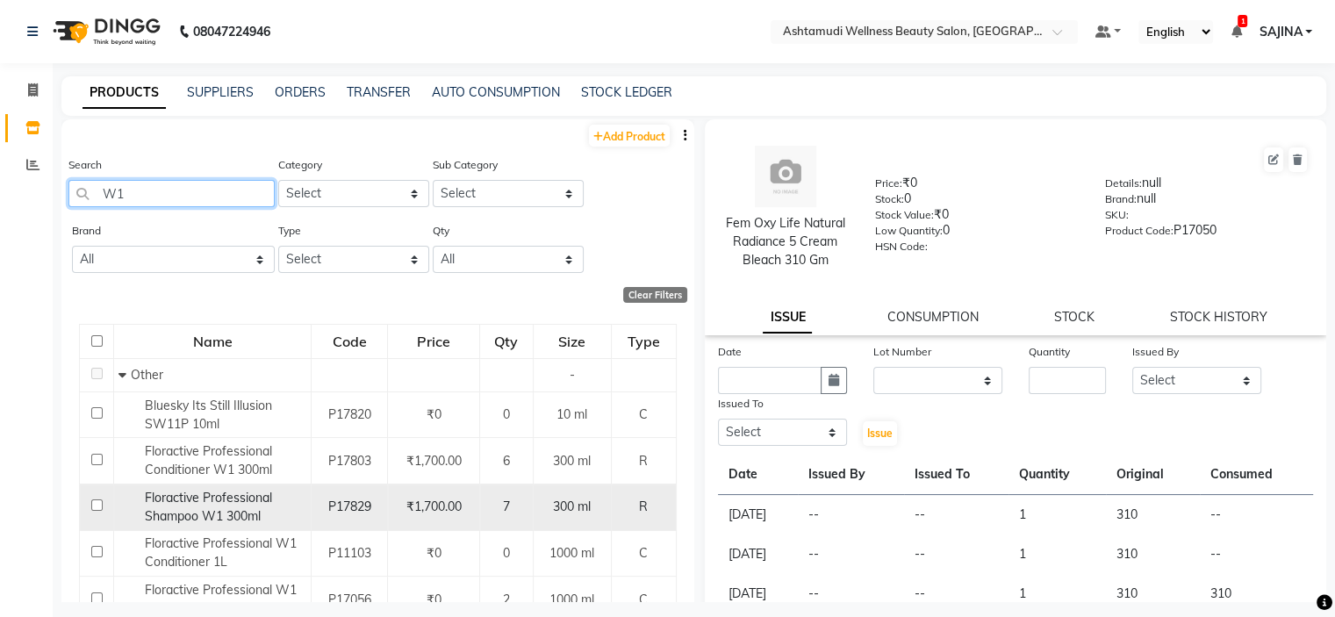
type input "W"
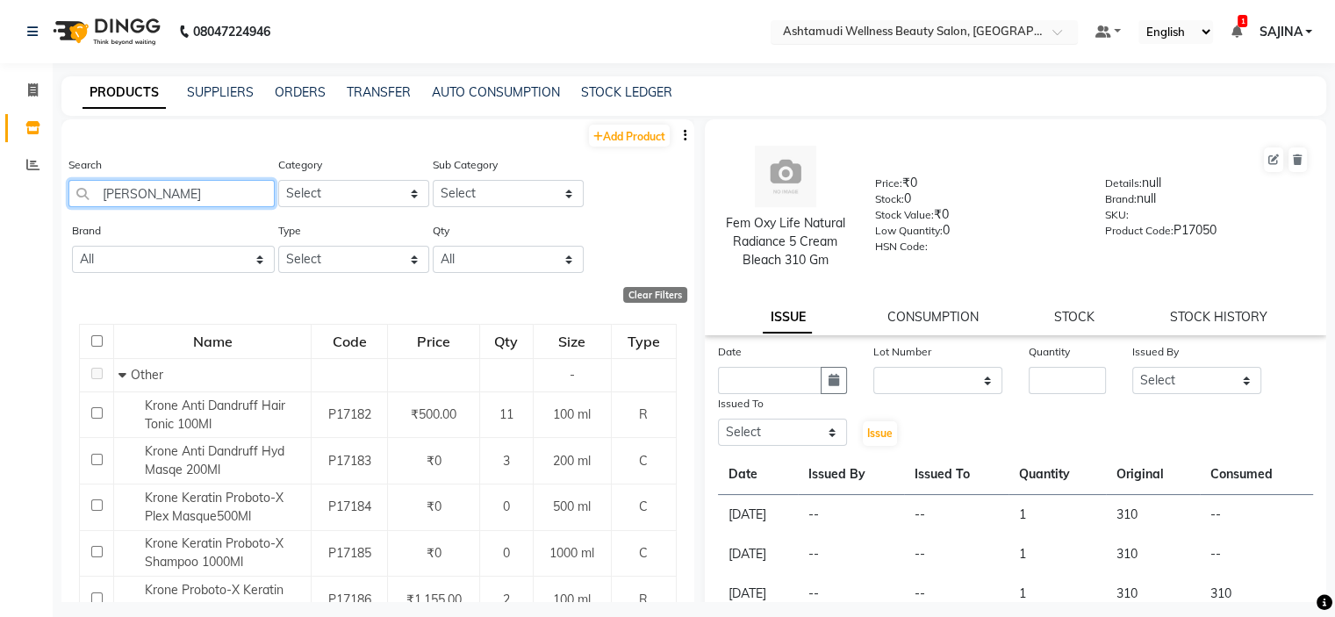
type input "[PERSON_NAME]"
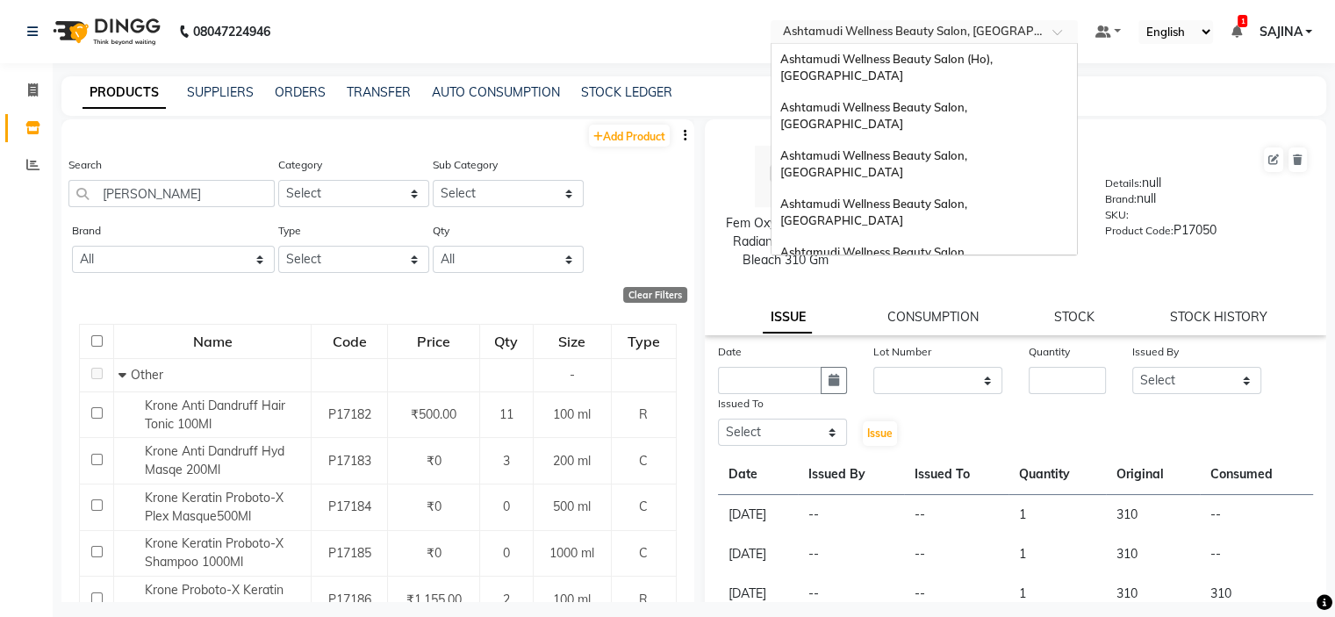
click at [972, 32] on input "text" at bounding box center [906, 34] width 254 height 18
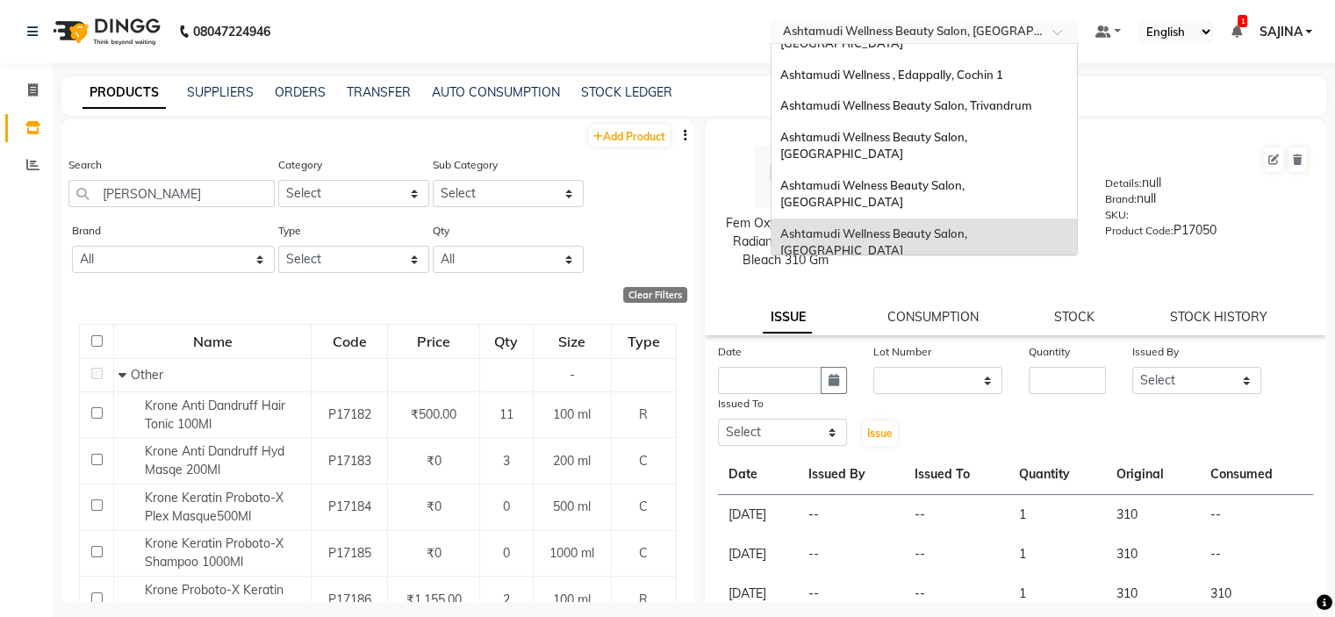
click at [957, 323] on span "Ashtamudi Beauty Lounge, [GEOGRAPHIC_DATA]" at bounding box center [916, 330] width 272 height 14
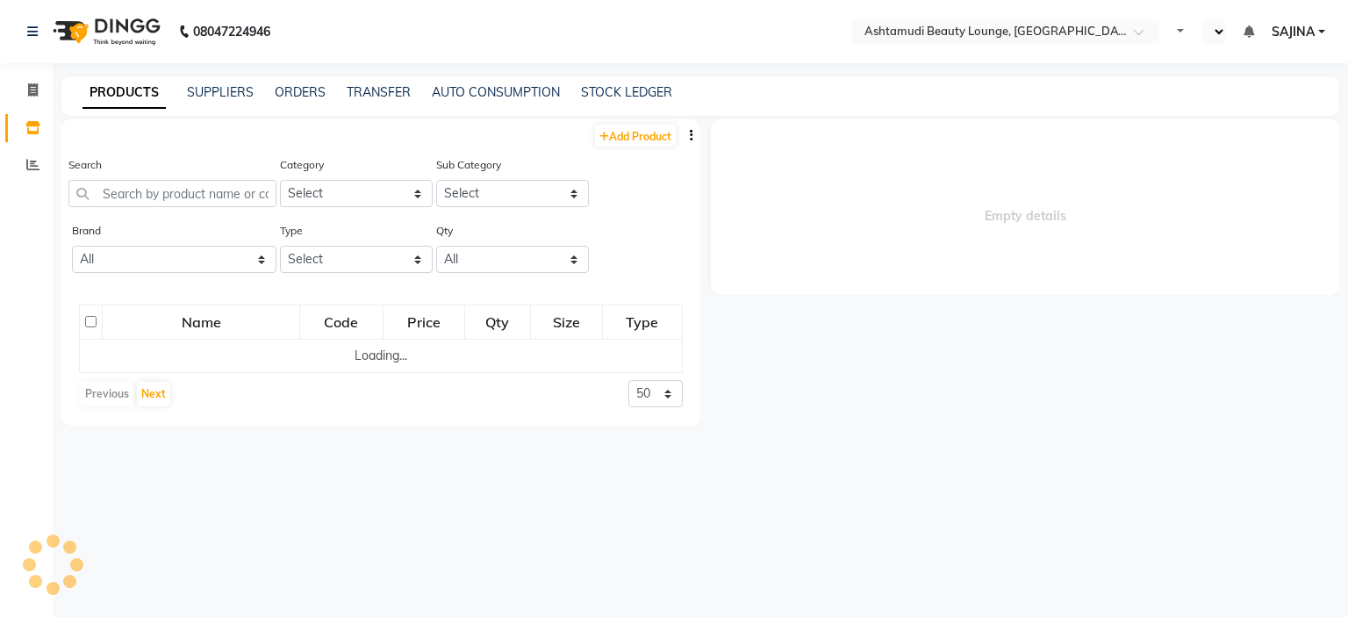
select select "en"
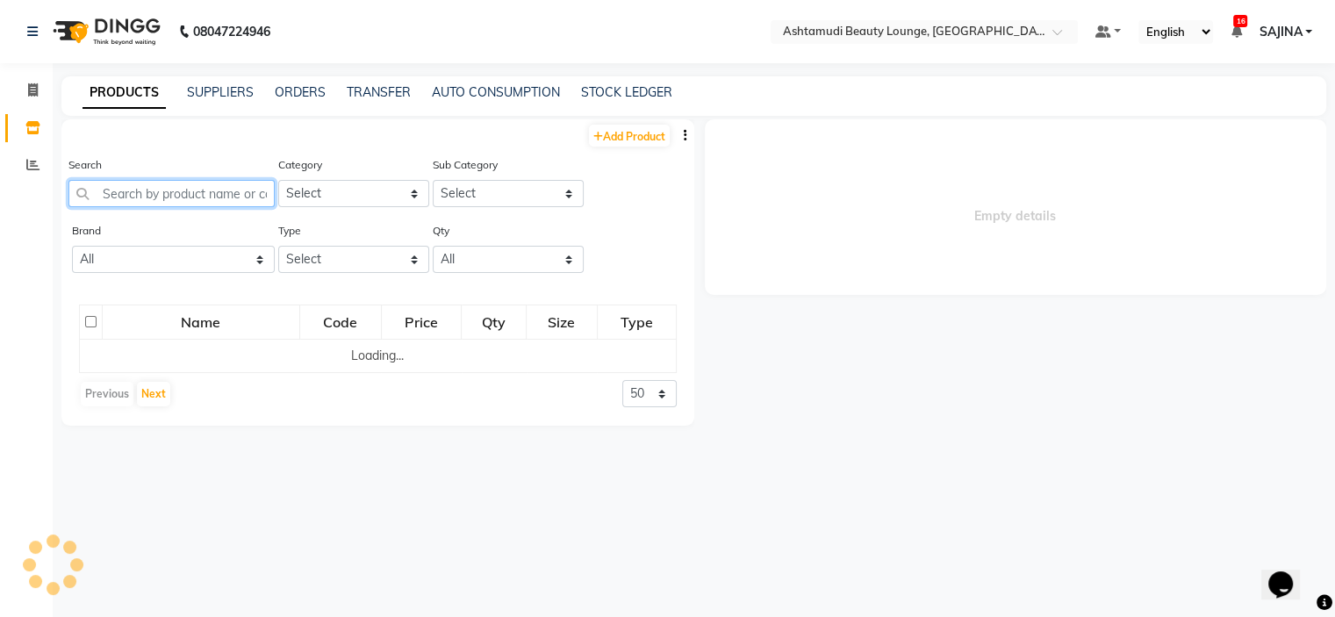
drag, startPoint x: 111, startPoint y: 187, endPoint x: 118, endPoint y: 195, distance: 10.6
click at [114, 191] on input "text" at bounding box center [171, 193] width 206 height 27
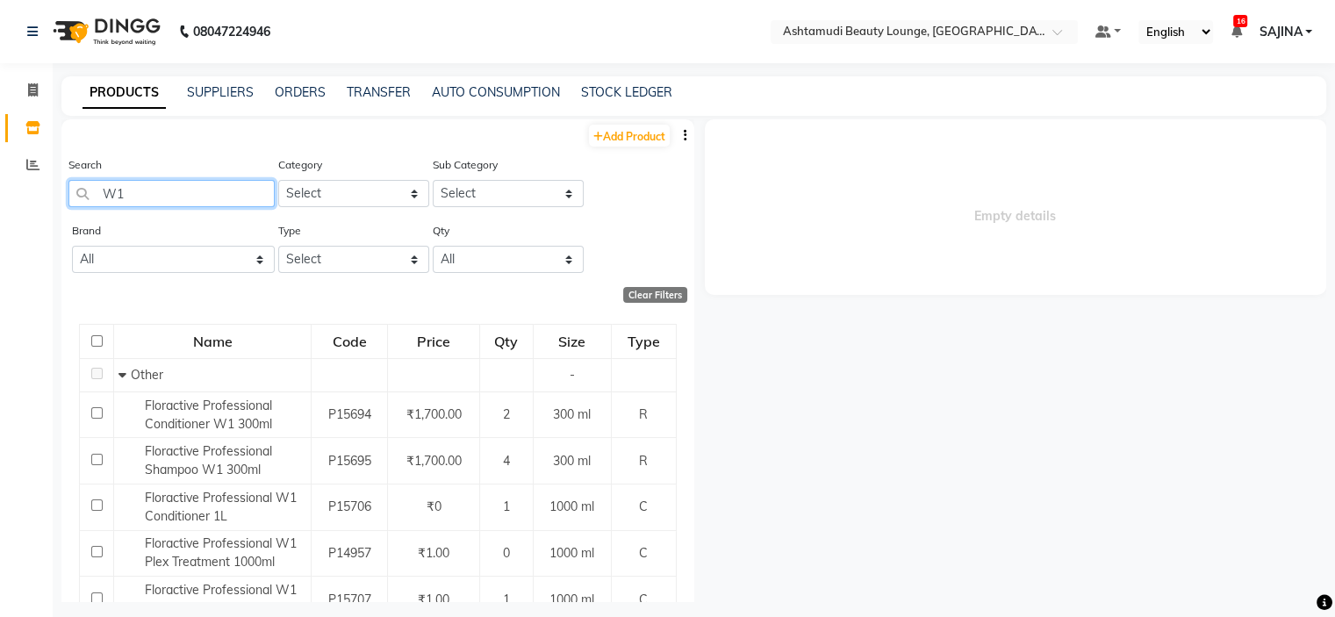
type input "W1"
click at [377, 101] on div "TRANSFER" at bounding box center [379, 92] width 64 height 18
click at [380, 94] on link "TRANSFER" at bounding box center [379, 92] width 64 height 16
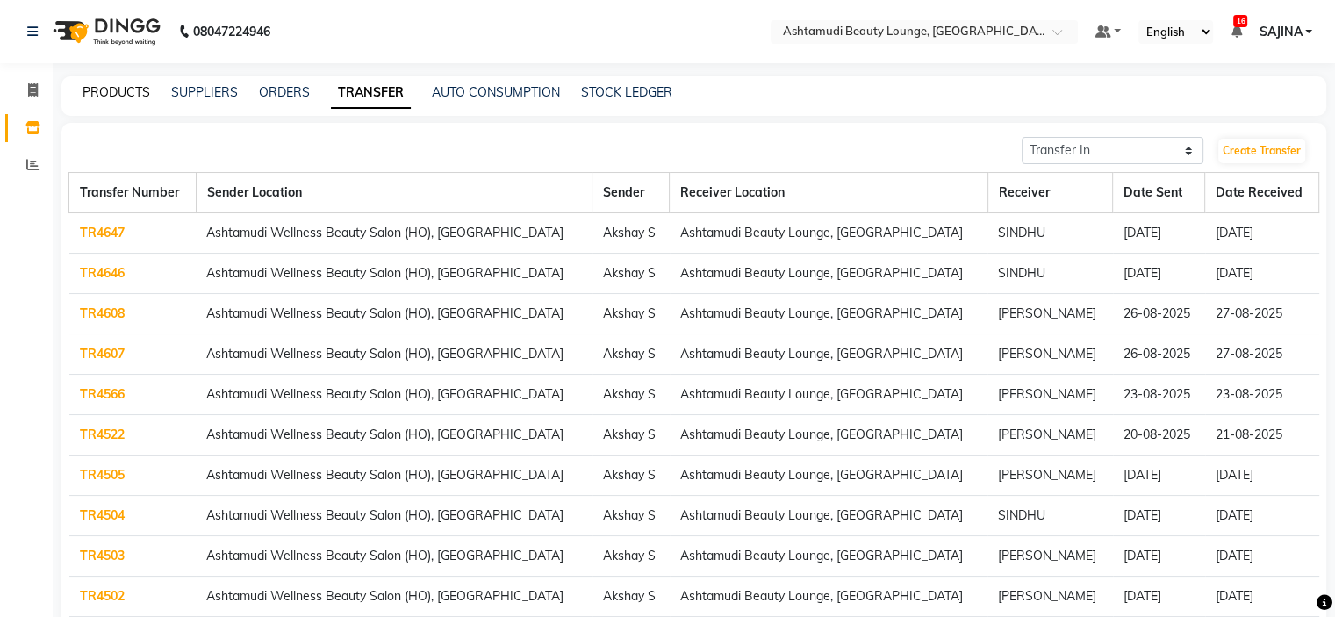
click at [122, 91] on link "PRODUCTS" at bounding box center [116, 92] width 68 height 16
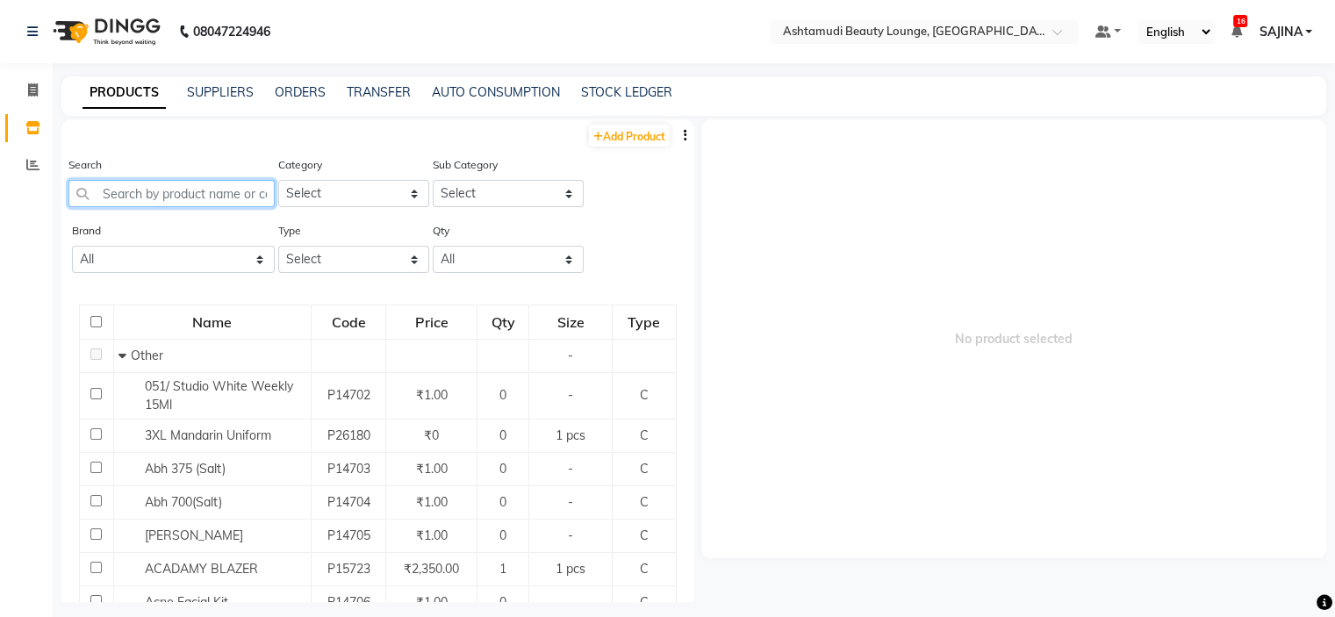
click at [146, 192] on input "text" at bounding box center [171, 193] width 206 height 27
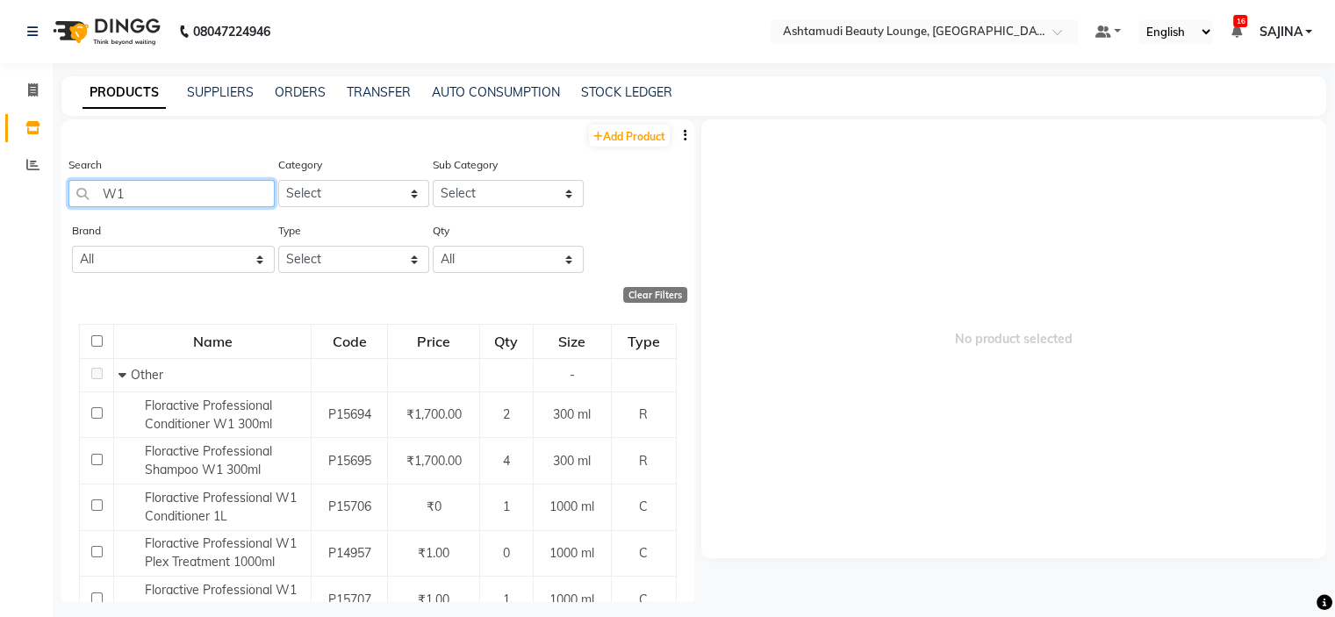
type input "W1"
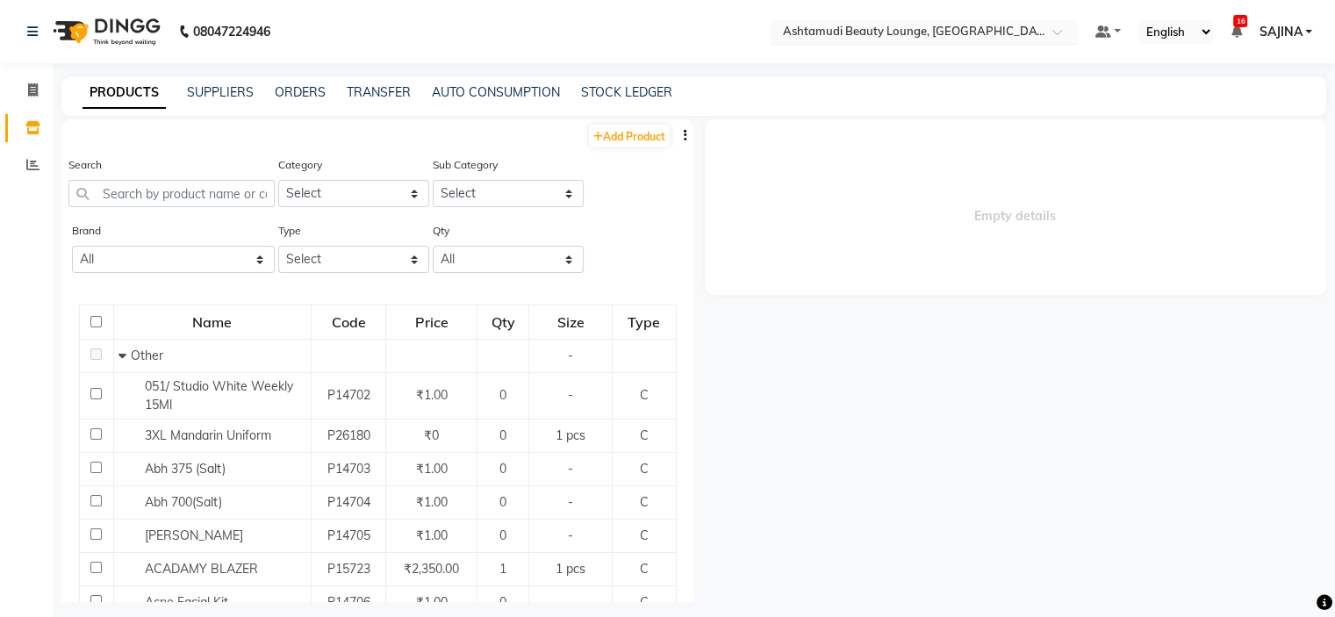
click at [944, 20] on div "Select Location × Ashtamudi Beauty Lounge, Attingal" at bounding box center [923, 32] width 307 height 24
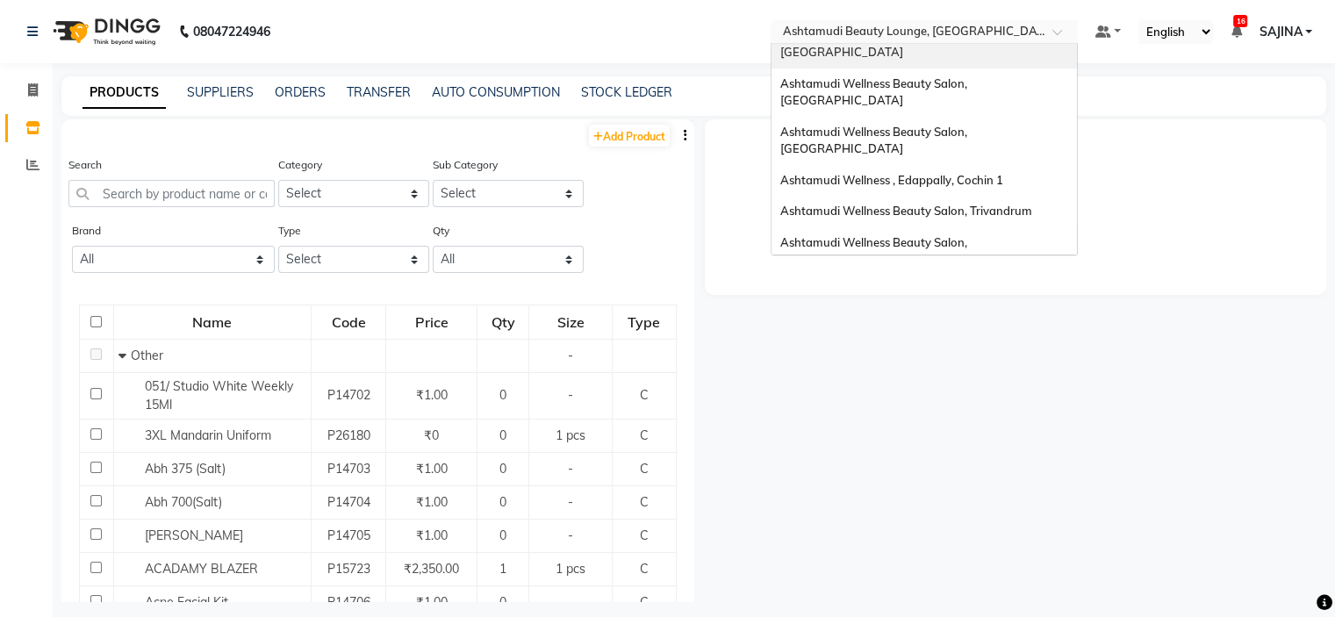
scroll to position [176, 0]
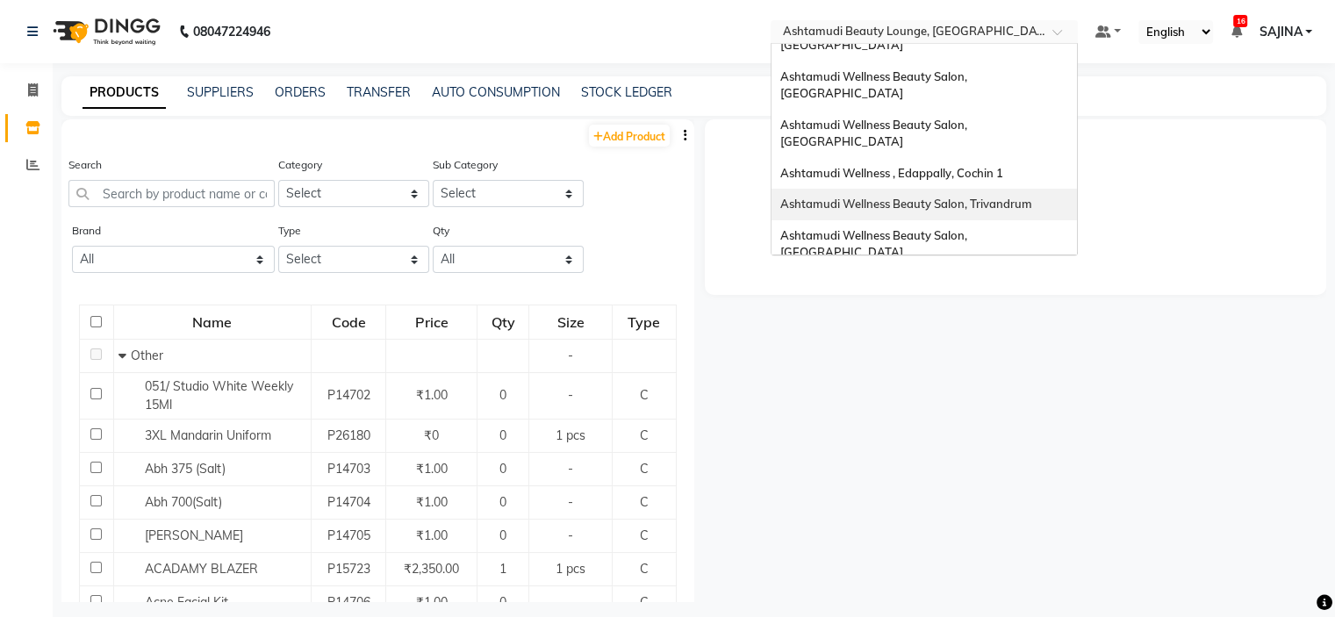
click at [958, 189] on div "Ashtamudi Wellness Beauty Salon, Trivandrum" at bounding box center [923, 205] width 305 height 32
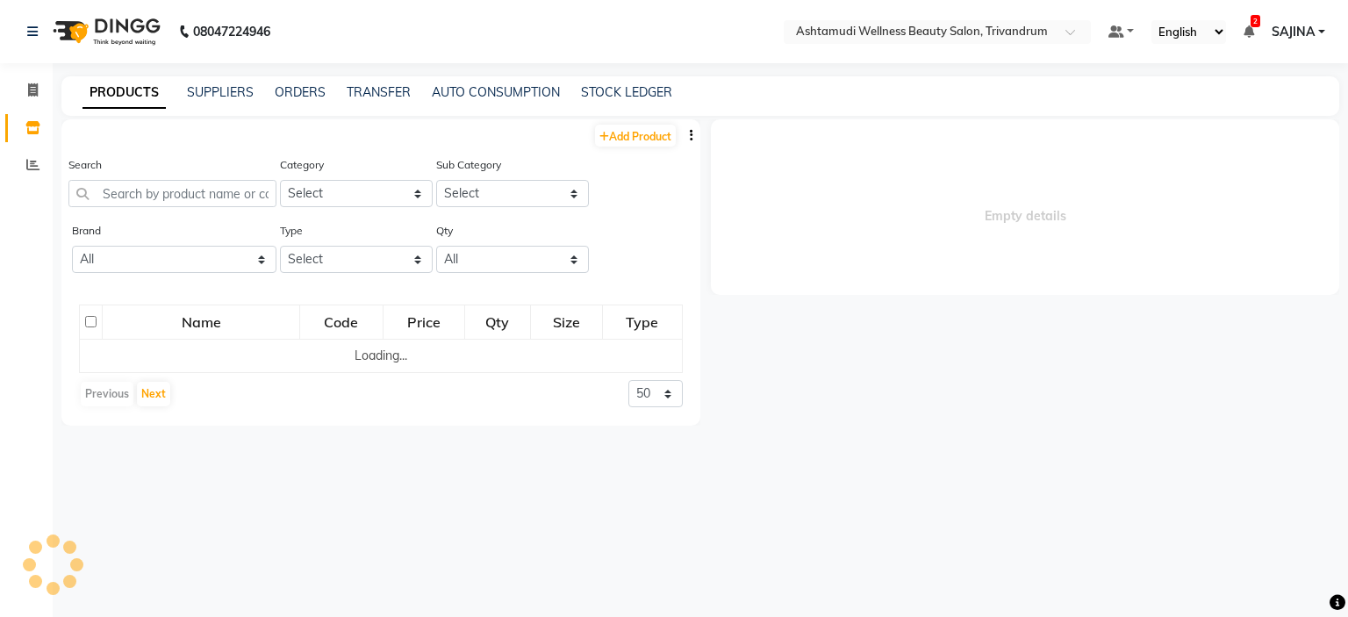
select select "en"
click at [178, 191] on input "text" at bounding box center [172, 193] width 208 height 27
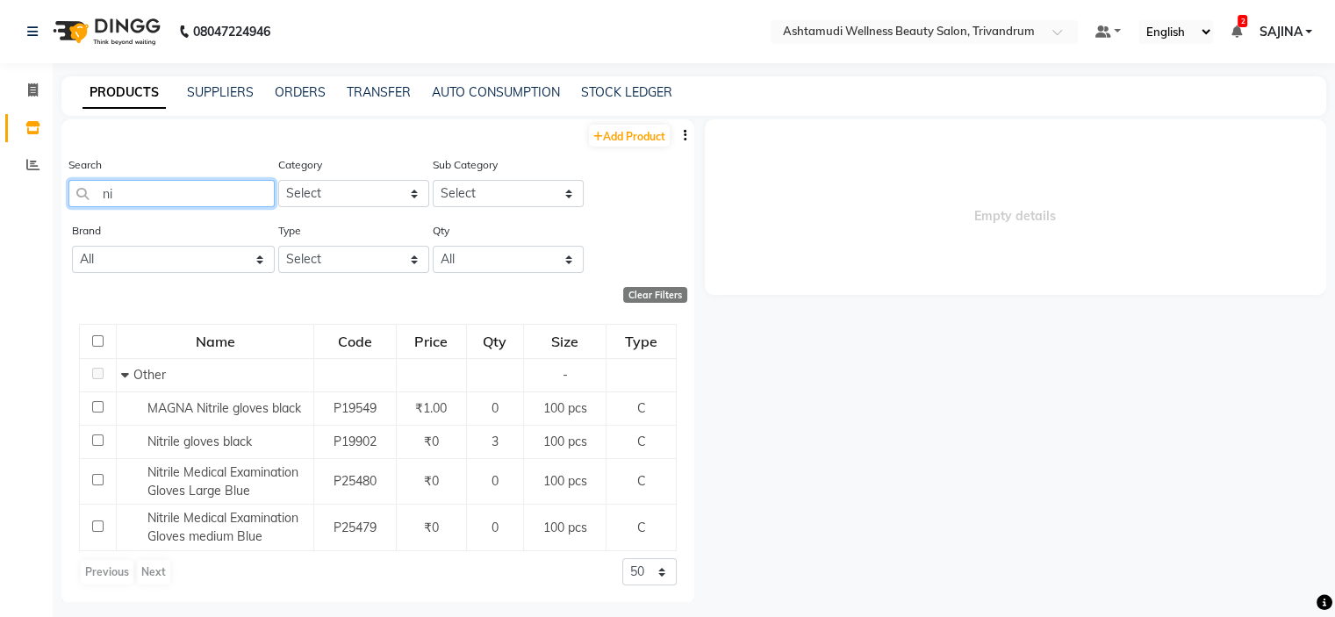
type input "n"
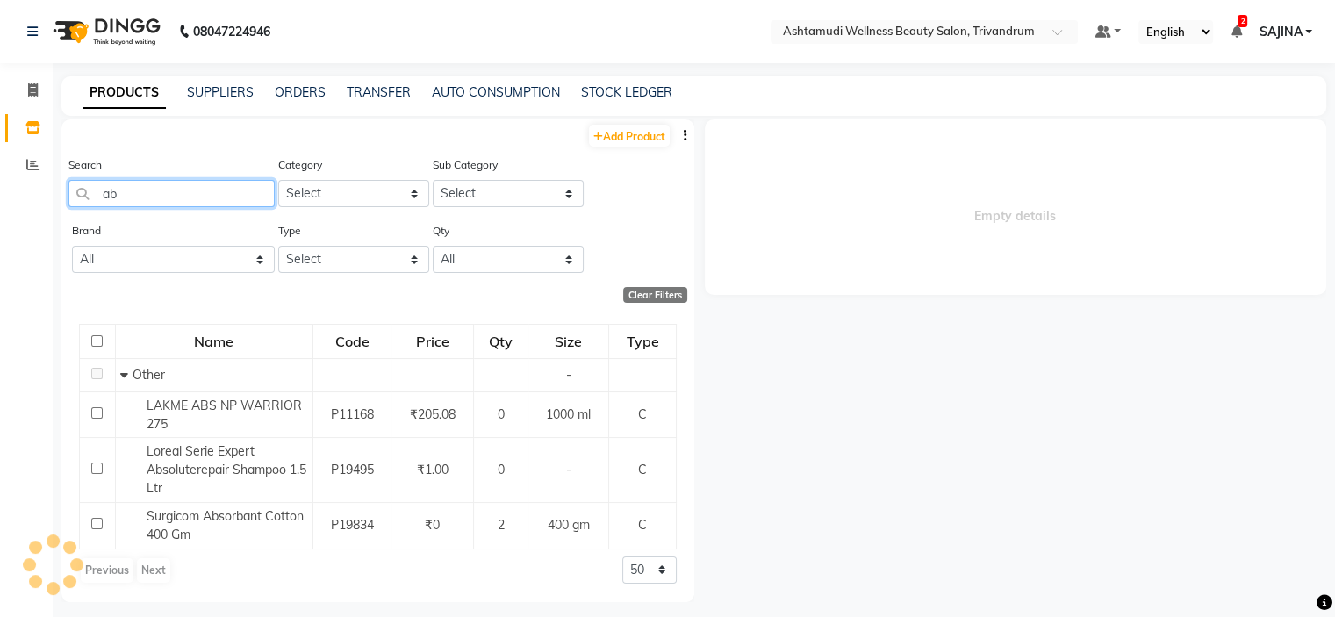
type input "a"
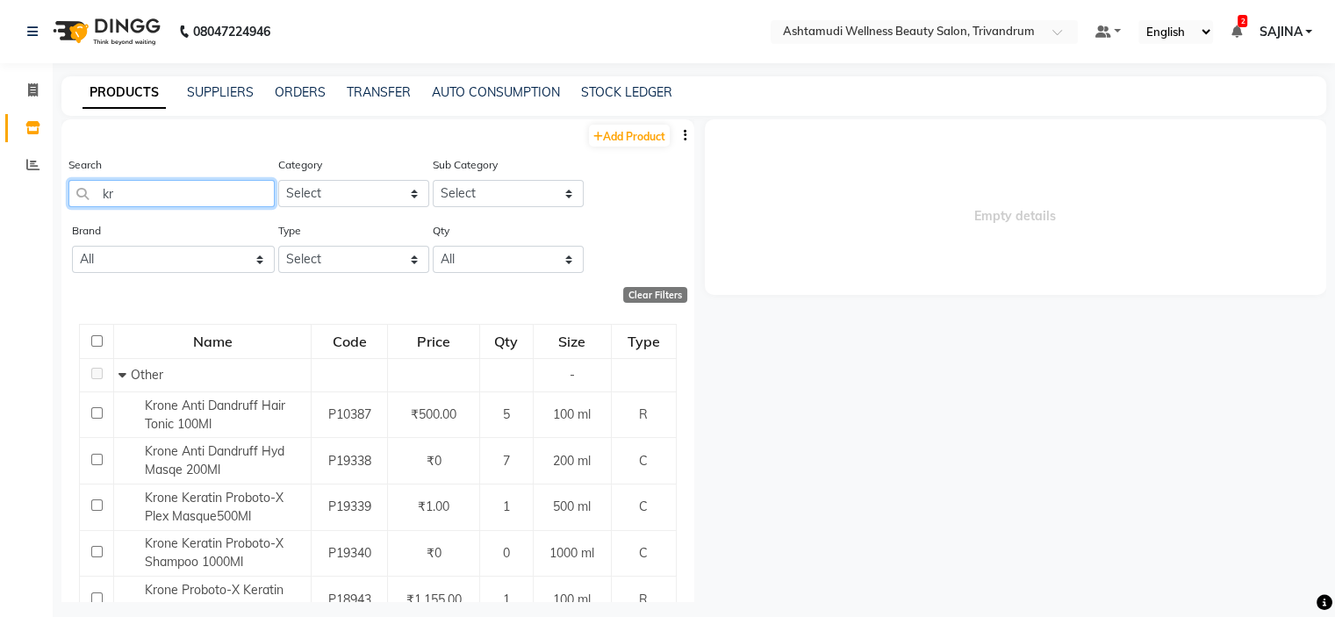
type input "k"
type input "w"
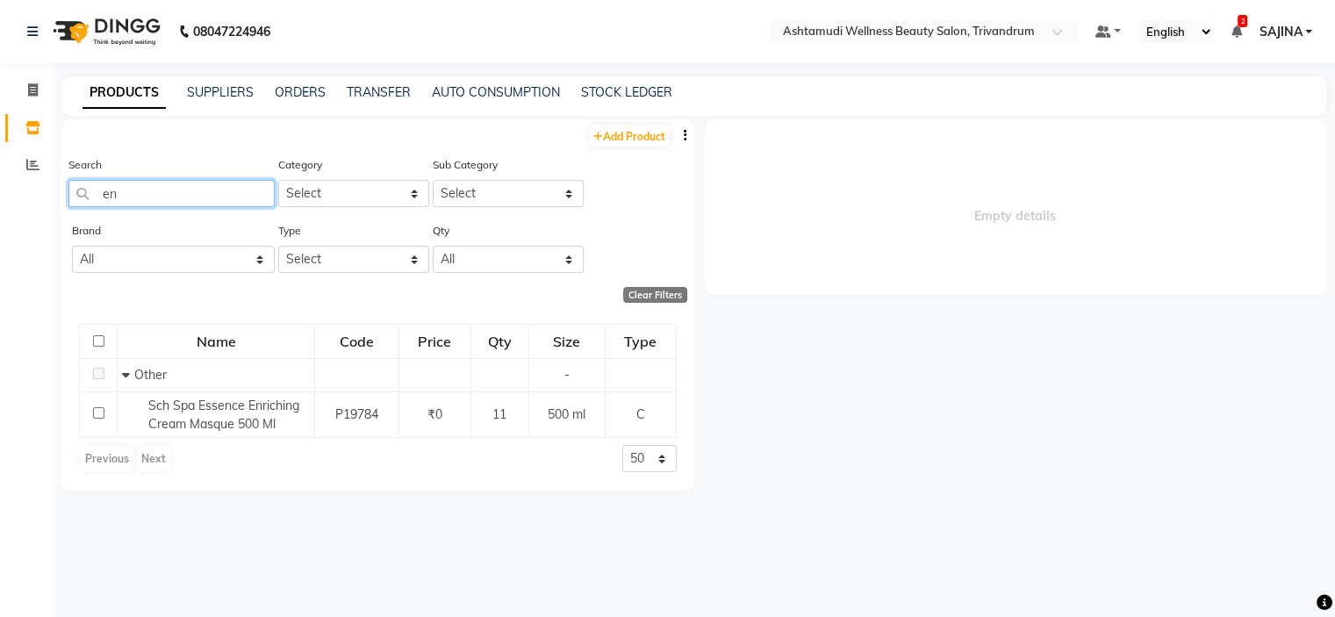
type input "e"
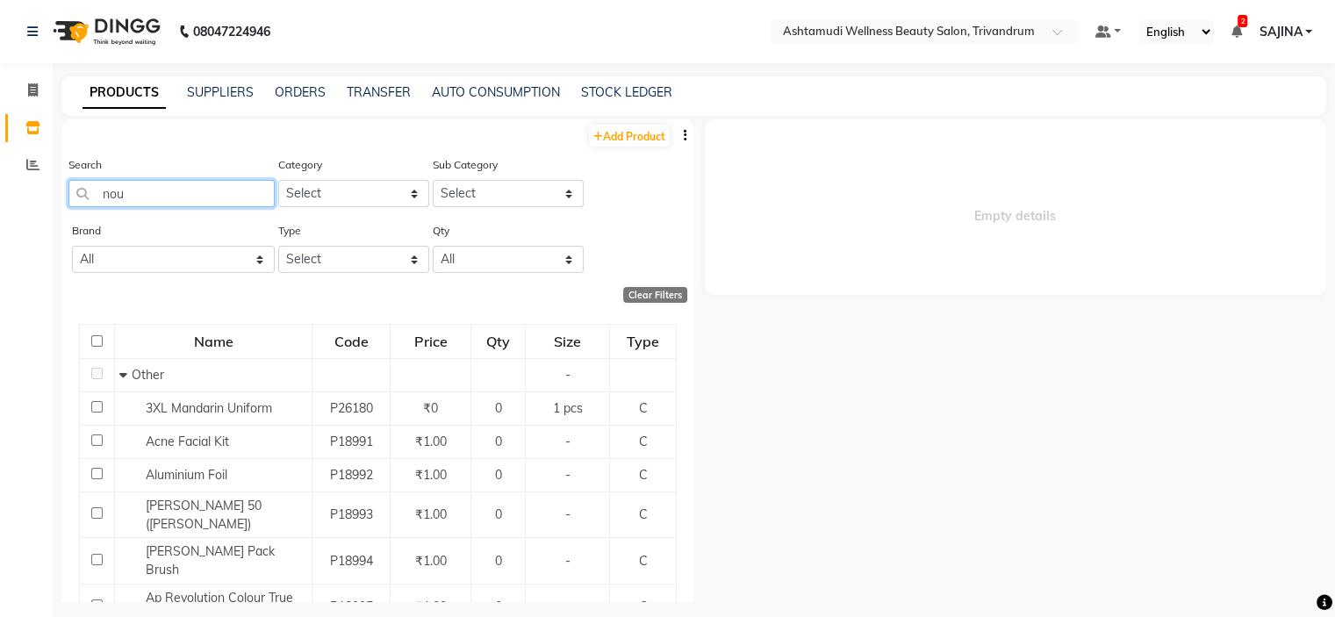
type input "nou"
click at [1018, 32] on input "text" at bounding box center [906, 34] width 254 height 18
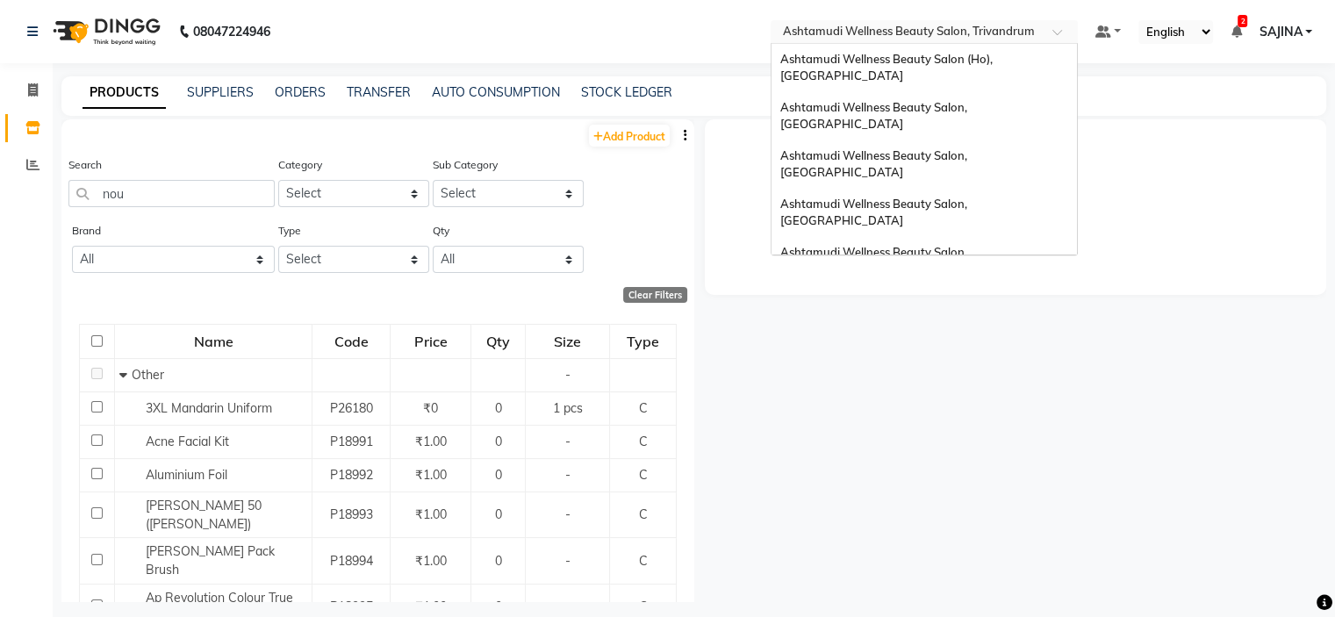
scroll to position [218, 0]
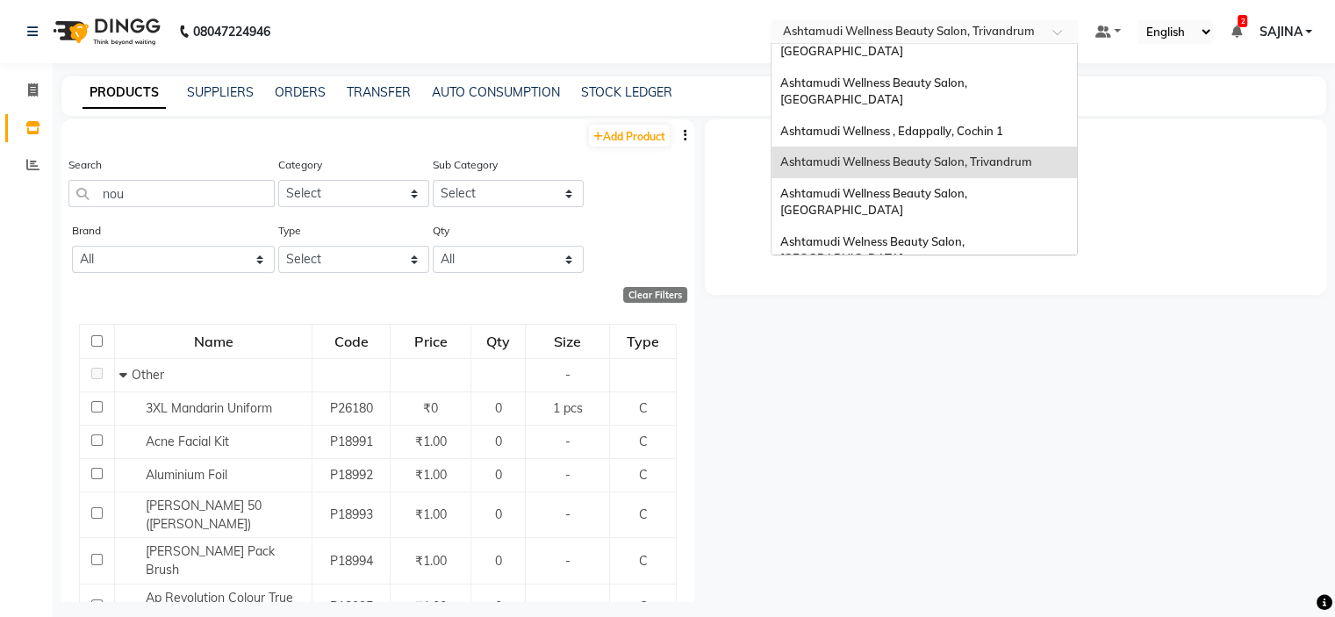
click at [970, 283] on span "Ashtamudi Wellness Beauty Salon, [GEOGRAPHIC_DATA]" at bounding box center [875, 299] width 190 height 32
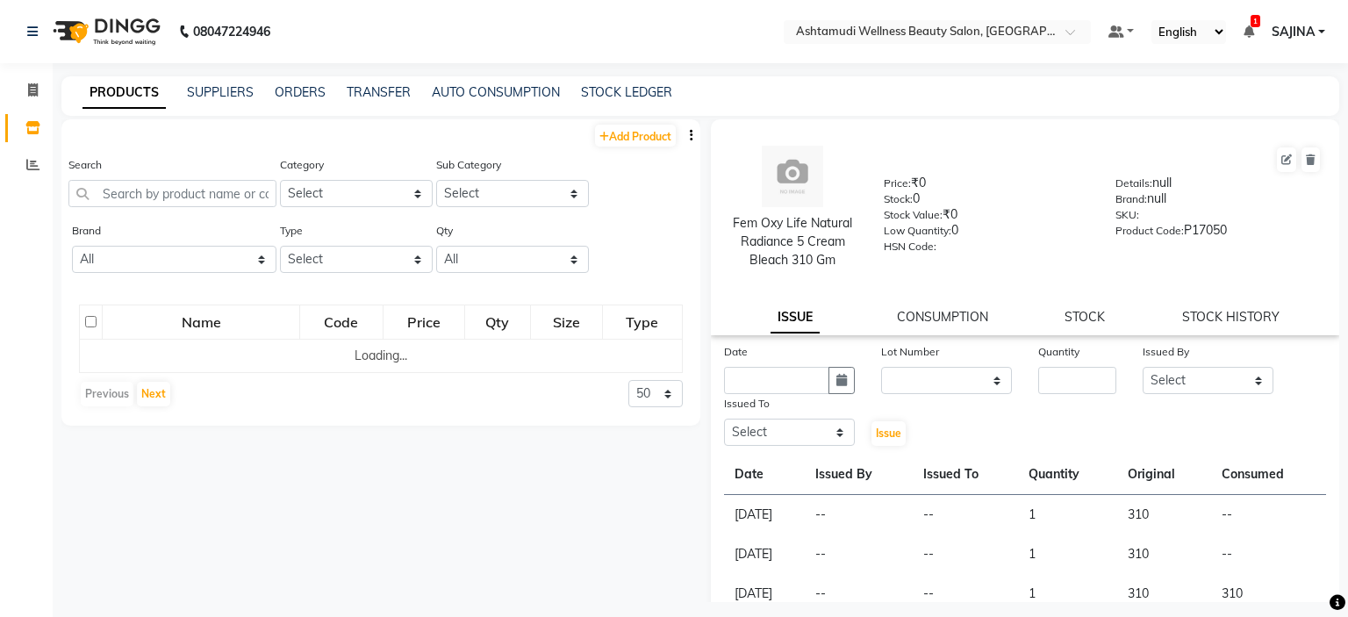
select select
click at [111, 203] on input "text" at bounding box center [172, 193] width 208 height 27
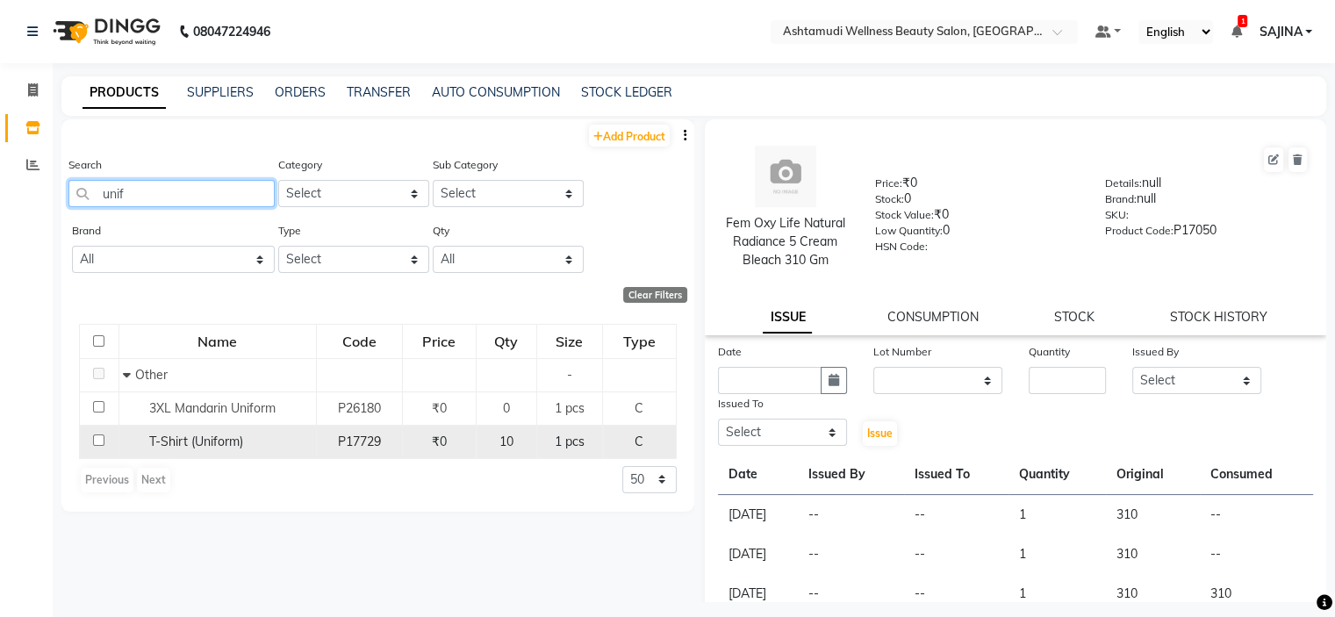
type input "unif"
click at [130, 446] on div "T-Shirt (Uniform)" at bounding box center [217, 442] width 188 height 18
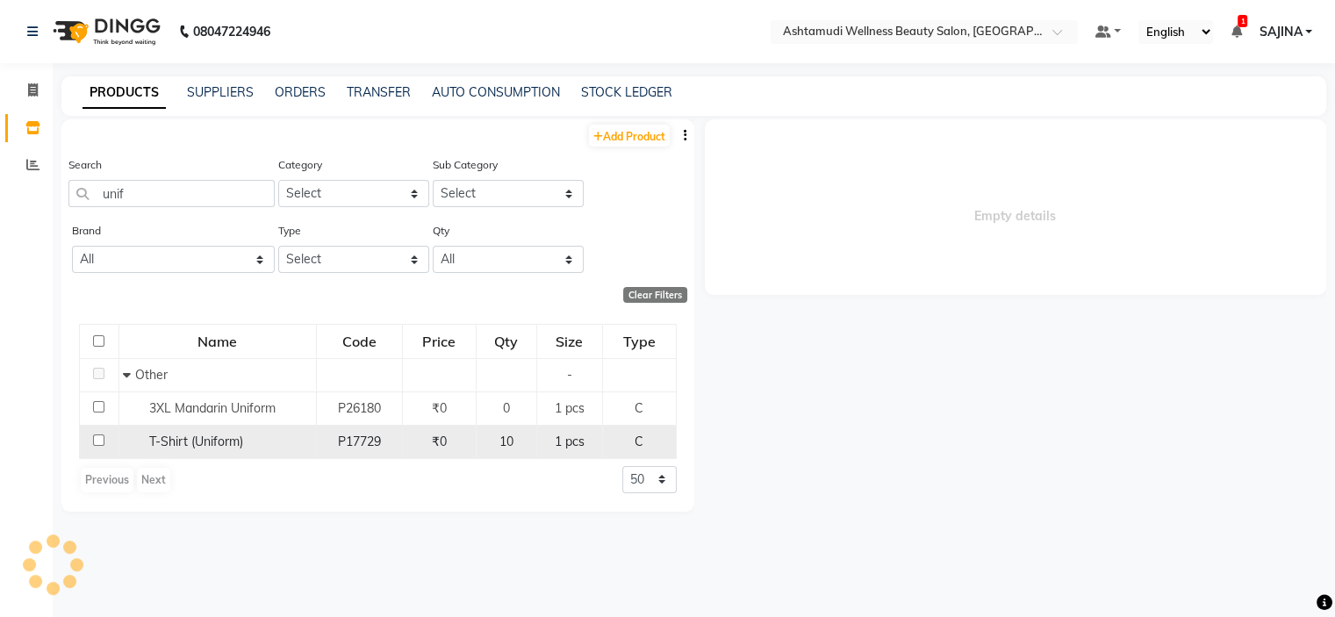
select select
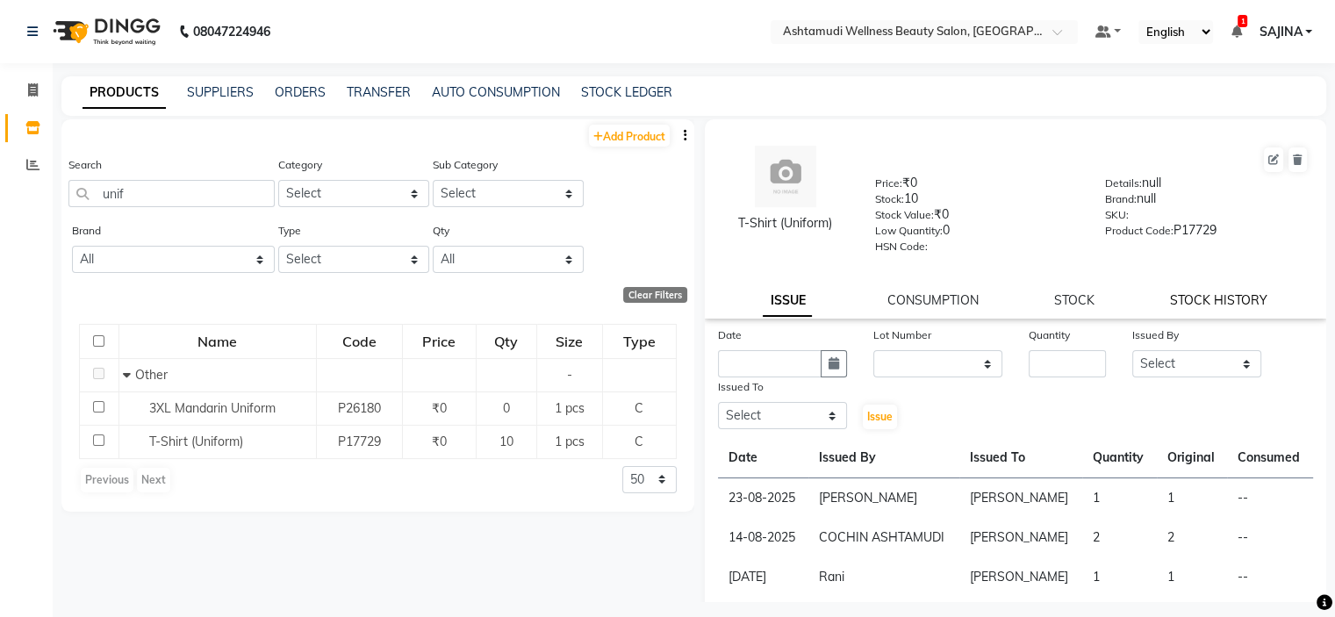
click at [1197, 305] on link "STOCK HISTORY" at bounding box center [1218, 300] width 97 height 16
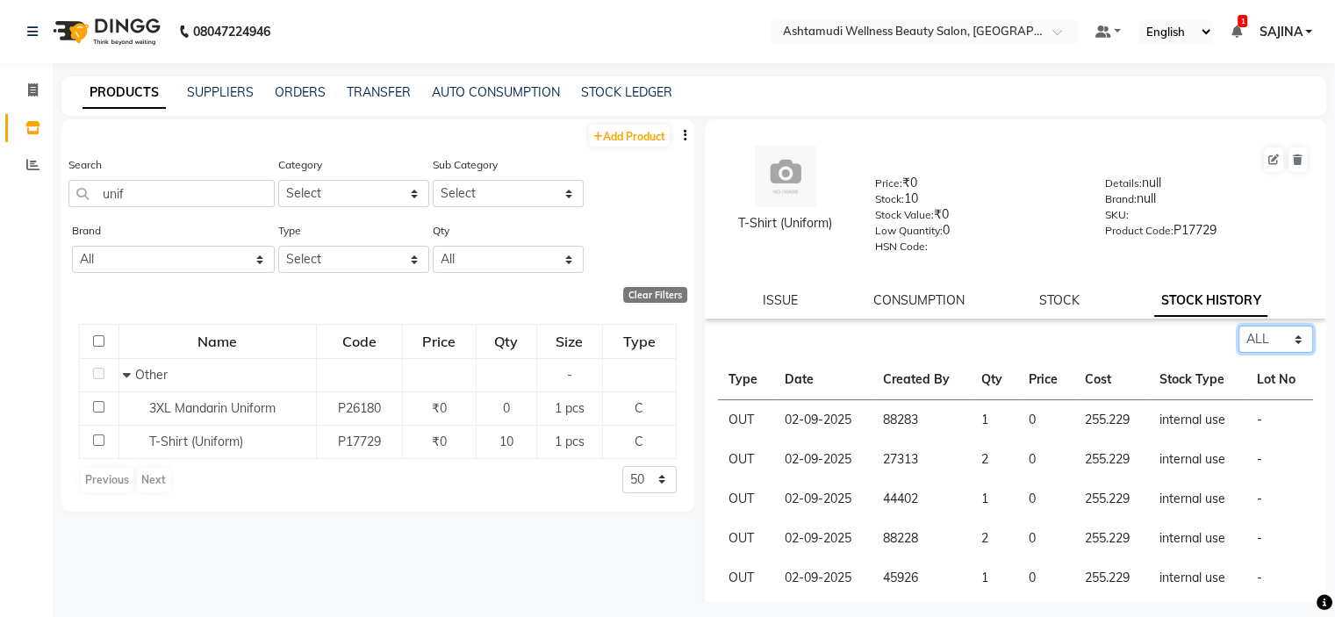
click at [1249, 341] on select "Select ALL IN OUT" at bounding box center [1275, 339] width 75 height 27
select select "in"
click at [1238, 331] on select "Select ALL IN OUT" at bounding box center [1275, 339] width 75 height 27
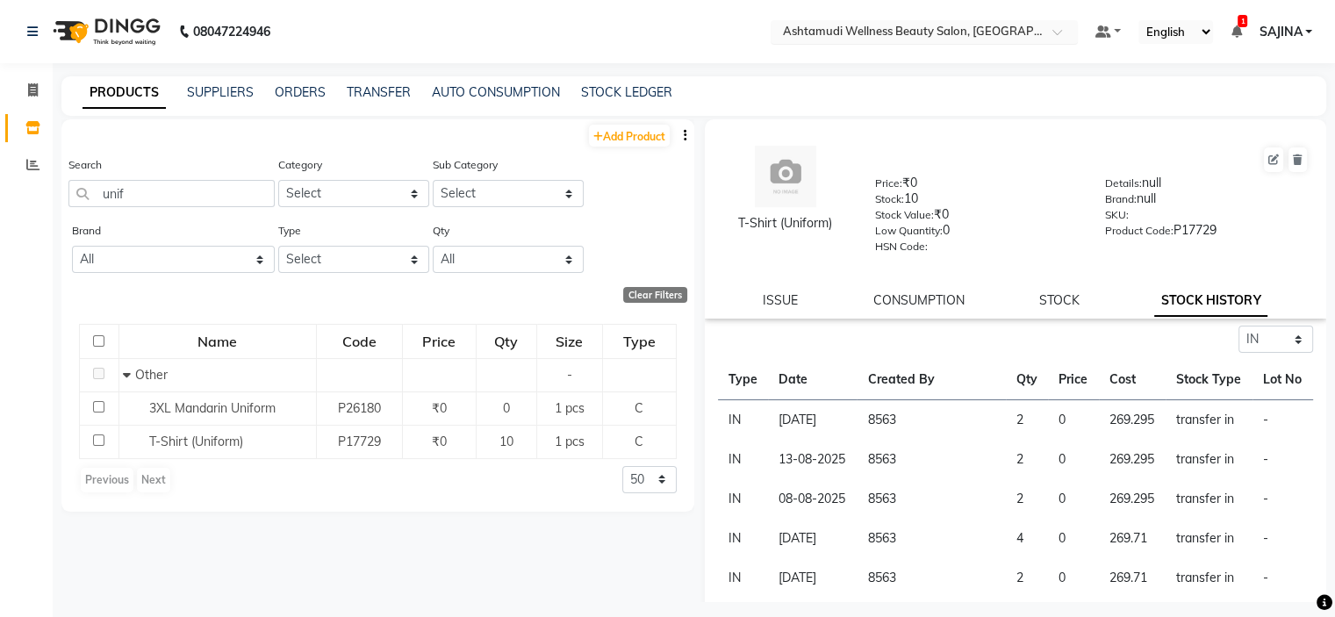
click at [997, 32] on input "text" at bounding box center [906, 34] width 254 height 18
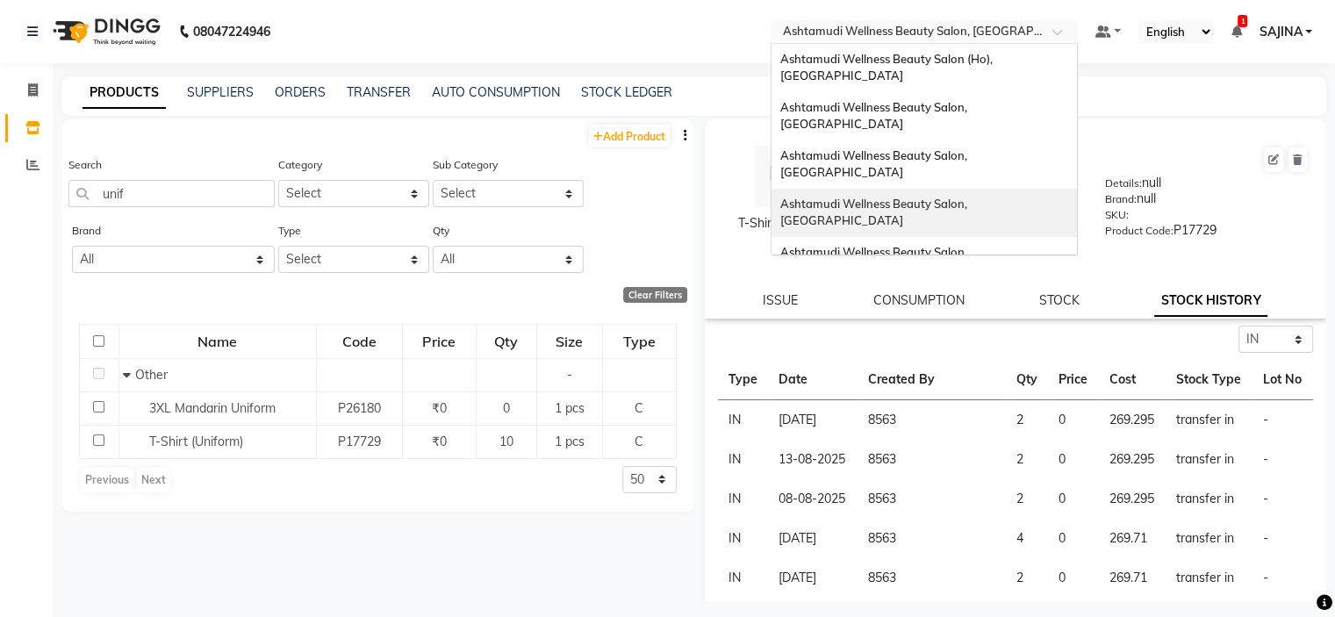
click at [885, 189] on div "Ashtamudi Wellness Beauty Salon, [GEOGRAPHIC_DATA]" at bounding box center [923, 213] width 305 height 48
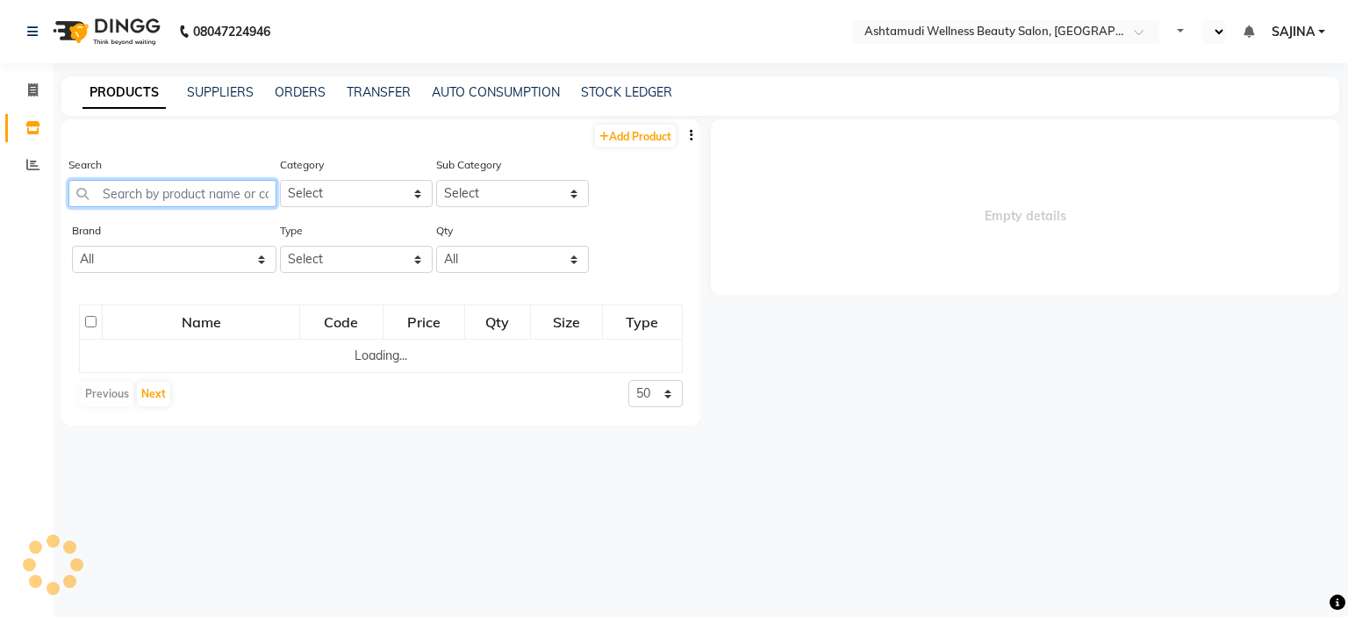
select select "en"
click at [196, 194] on input "text" at bounding box center [172, 193] width 208 height 27
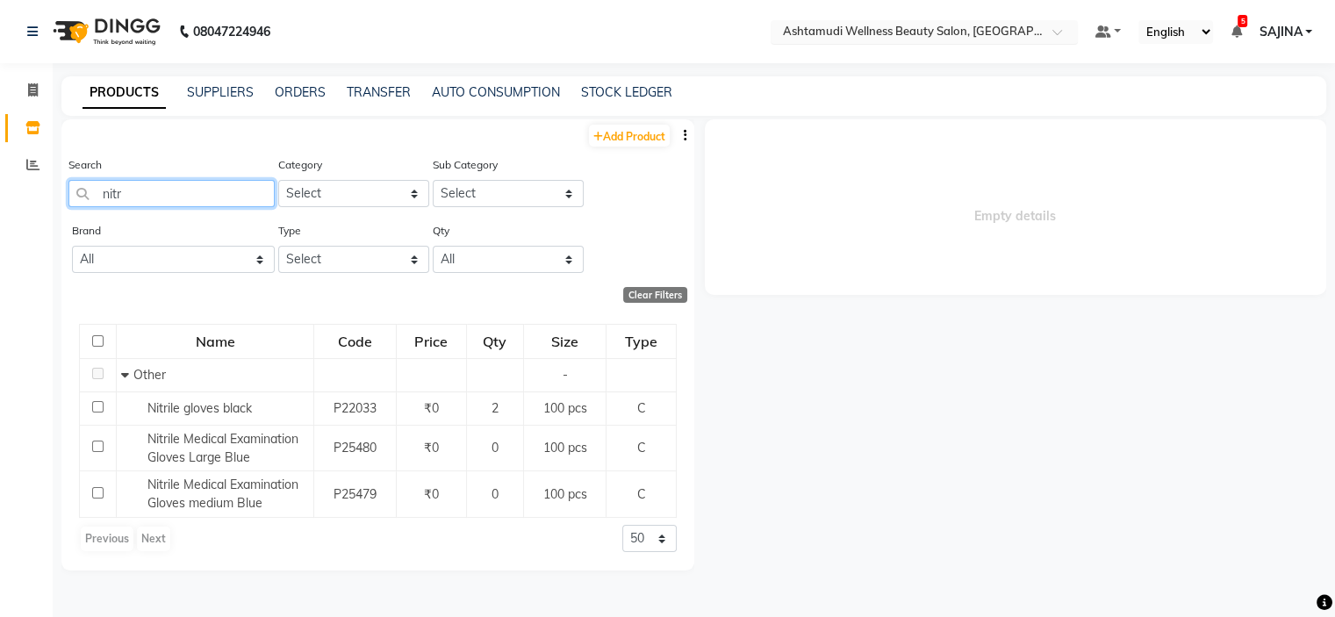
type input "nitr"
drag, startPoint x: 980, startPoint y: 29, endPoint x: 990, endPoint y: 25, distance: 10.3
click at [983, 27] on input "text" at bounding box center [906, 34] width 254 height 18
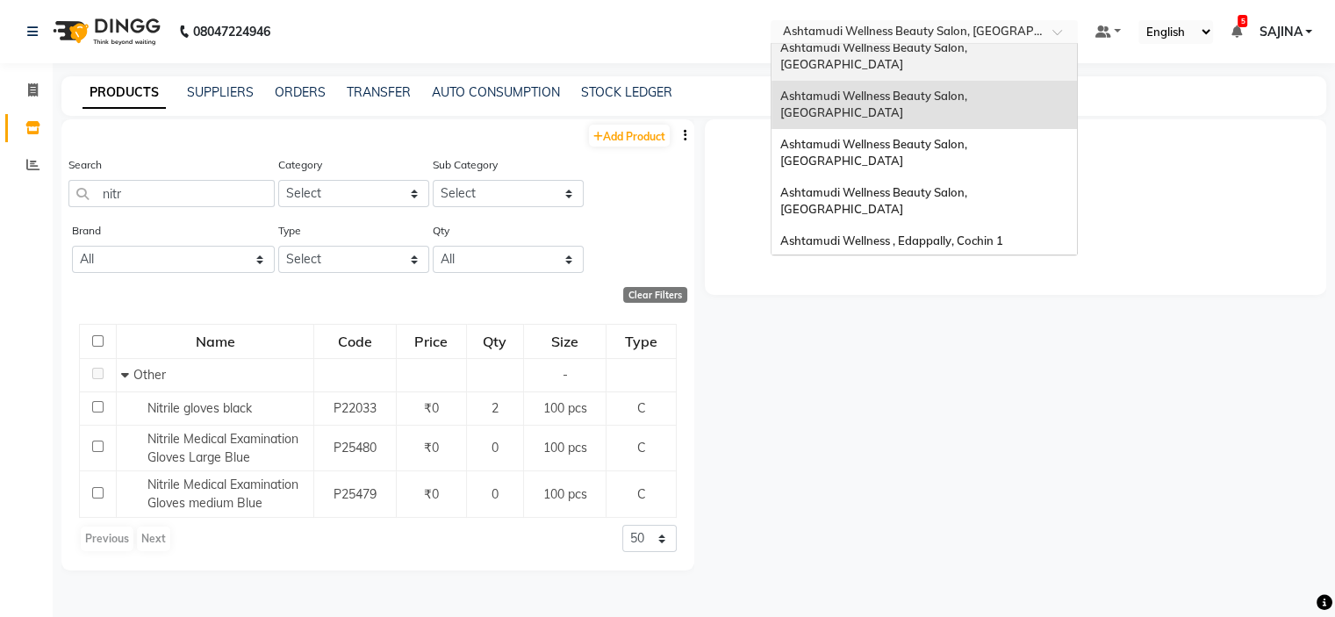
scroll to position [176, 0]
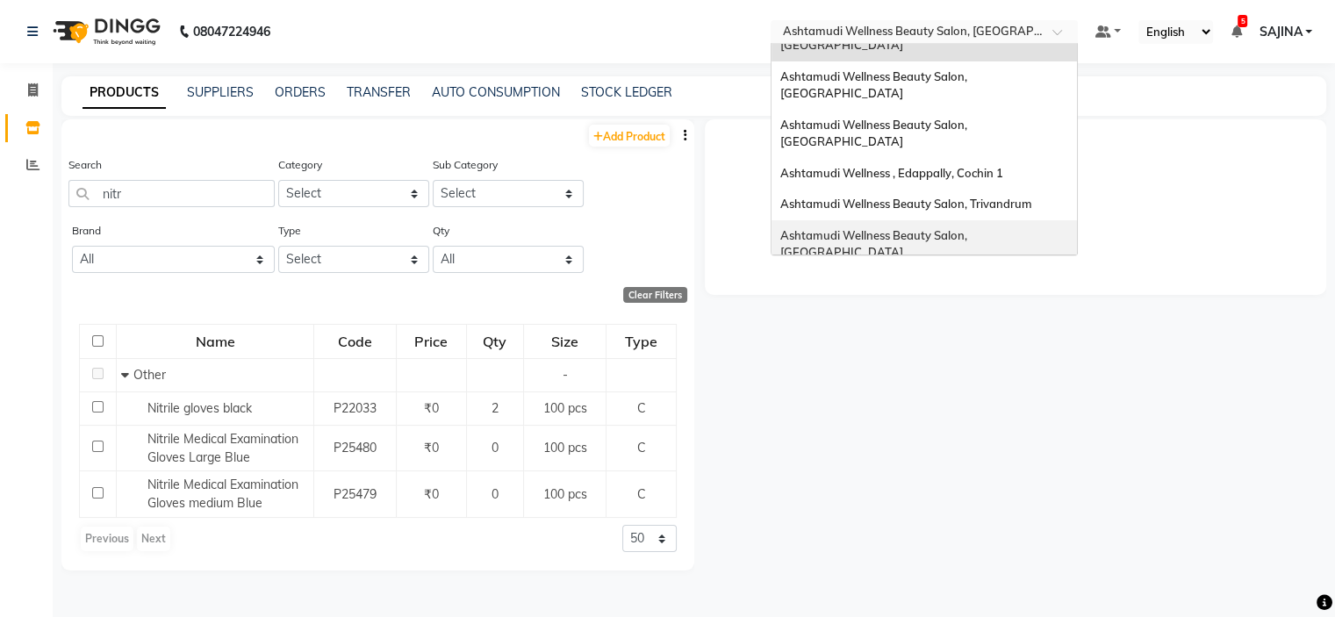
click at [970, 228] on span "Ashtamudi Wellness Beauty Salon, [GEOGRAPHIC_DATA]" at bounding box center [875, 244] width 190 height 32
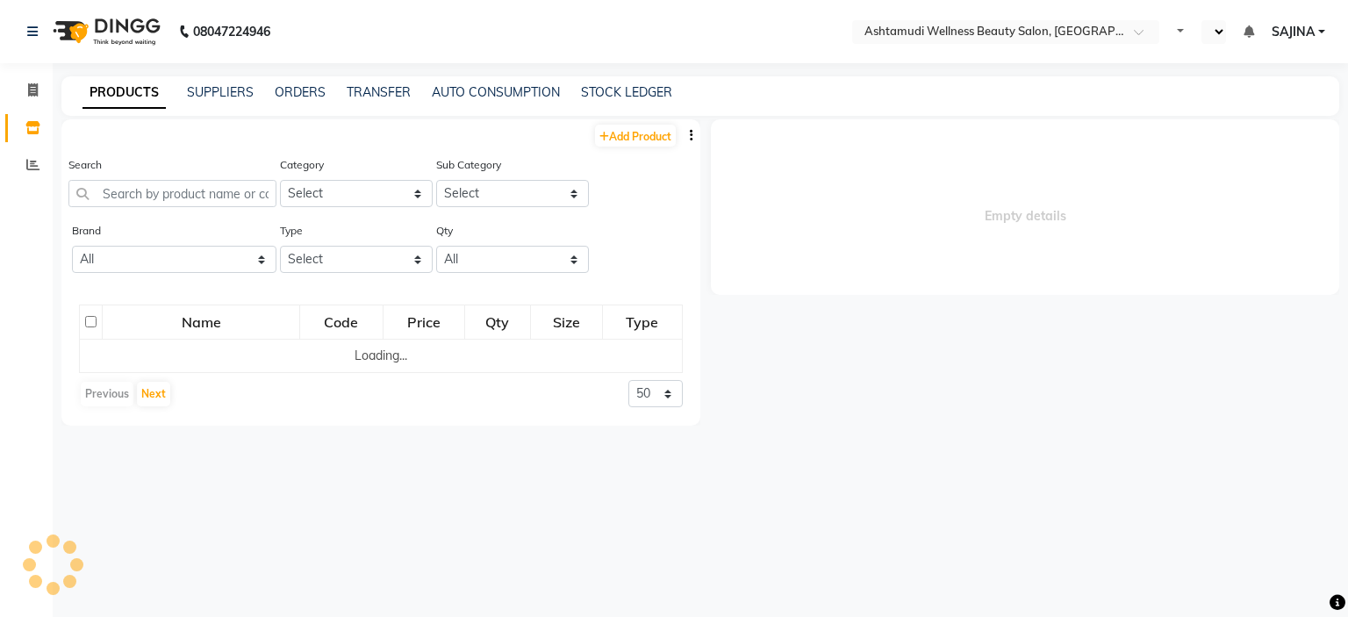
select select "en"
click at [108, 194] on input "text" at bounding box center [172, 193] width 208 height 27
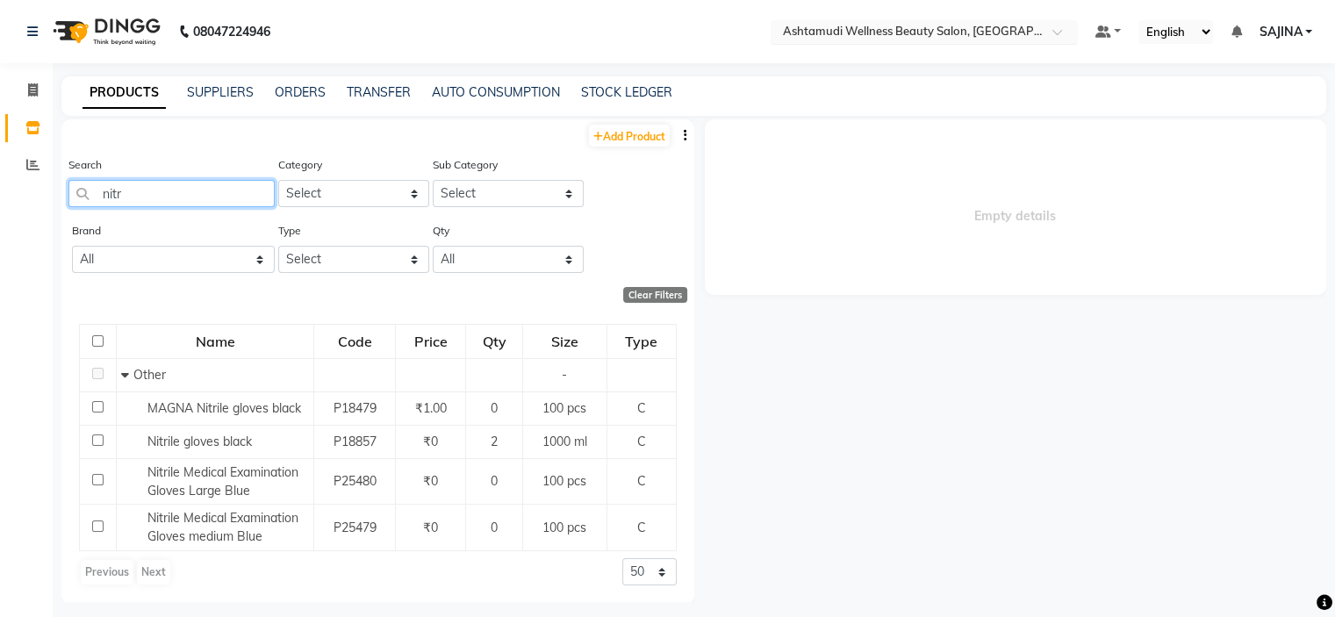
type input "nitr"
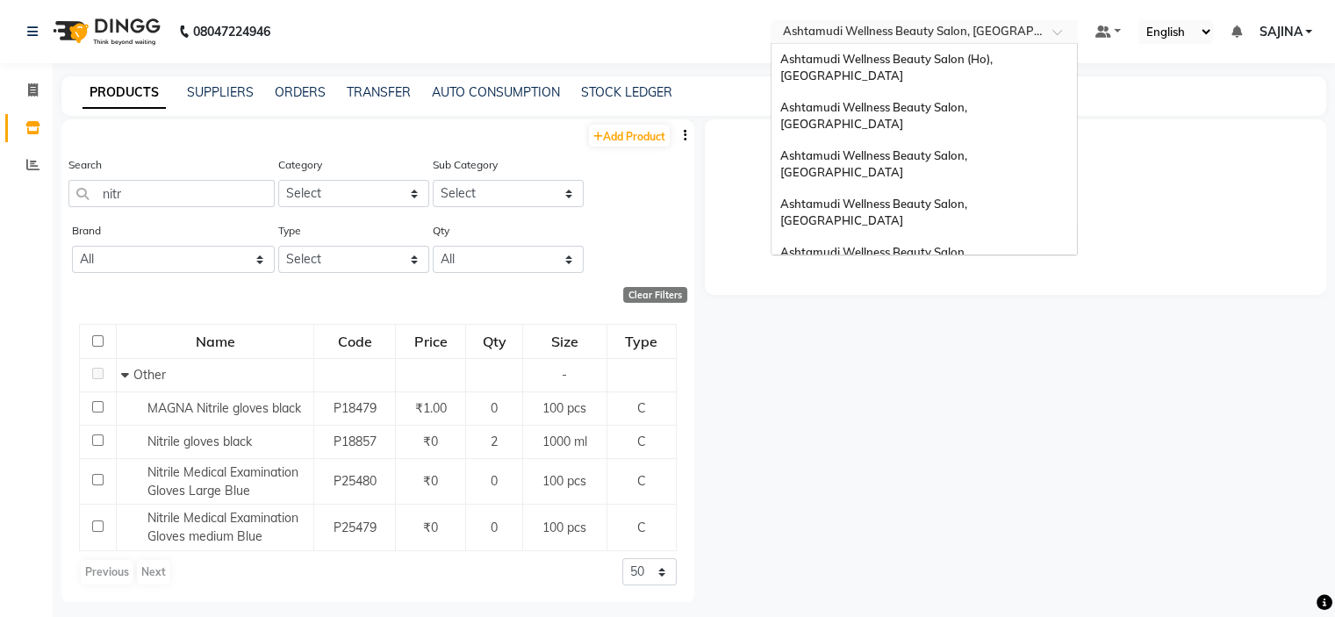
click at [985, 33] on input "text" at bounding box center [906, 34] width 254 height 18
click at [996, 97] on div "Ashtamudi Wellness Beauty Salon, [GEOGRAPHIC_DATA]" at bounding box center [923, 116] width 305 height 48
